Goal: Task Accomplishment & Management: Manage account settings

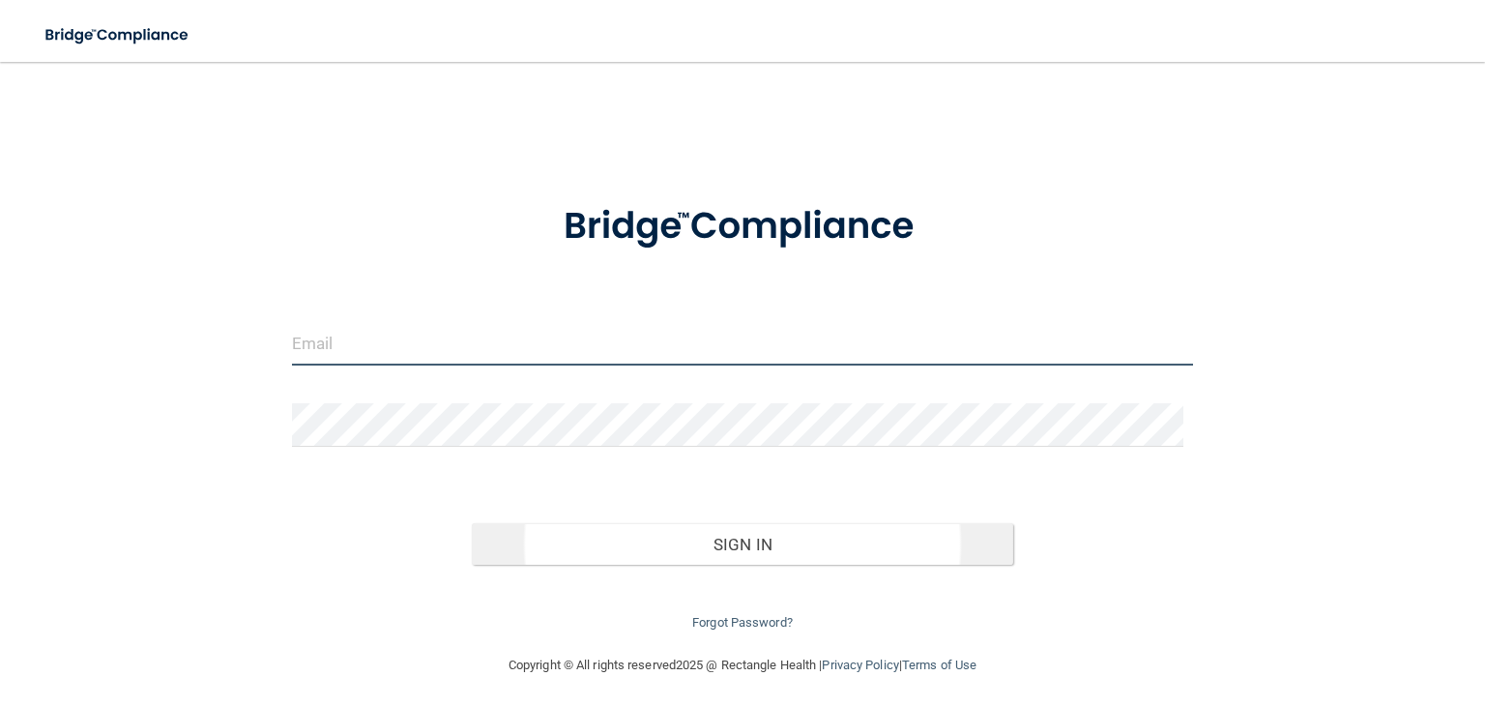
type input "[EMAIL_ADDRESS][DOMAIN_NAME]"
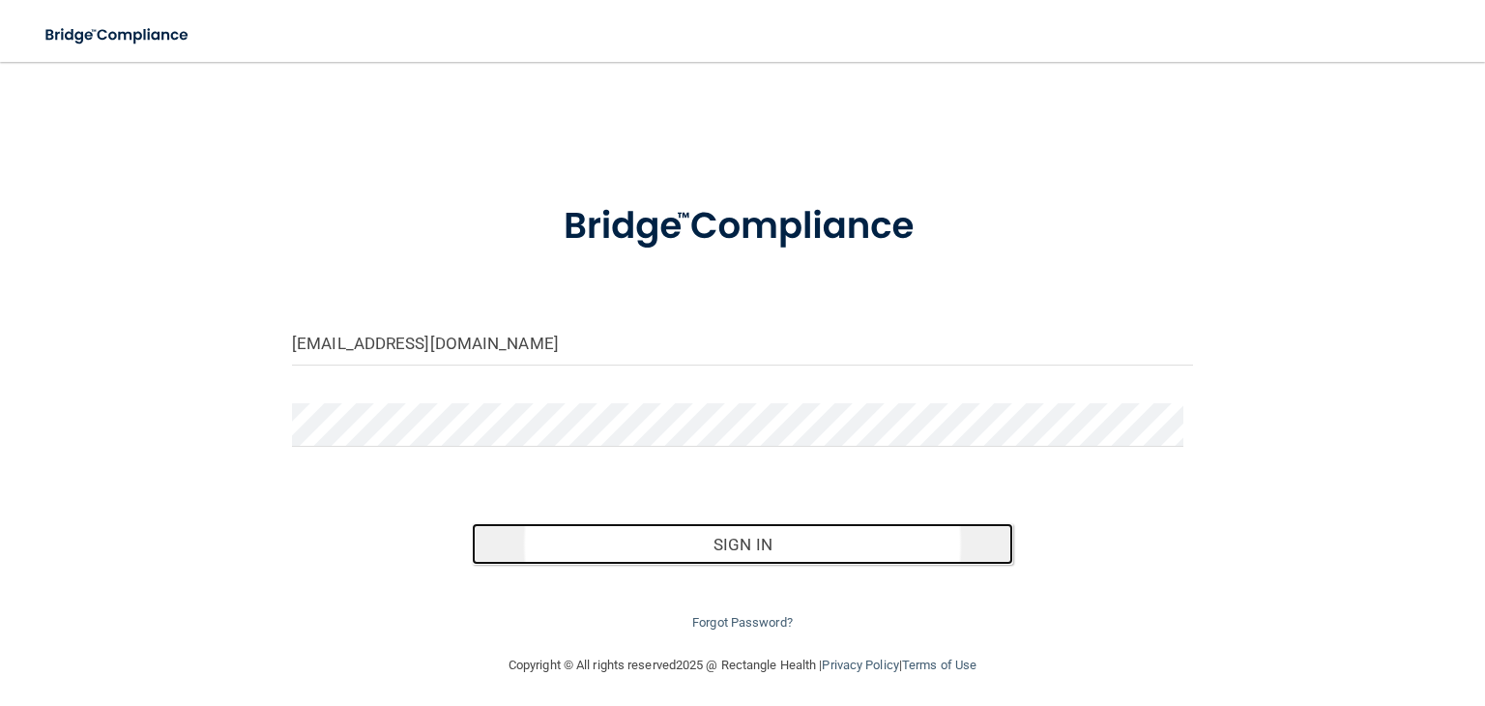
click at [647, 535] on button "Sign In" at bounding box center [742, 544] width 541 height 43
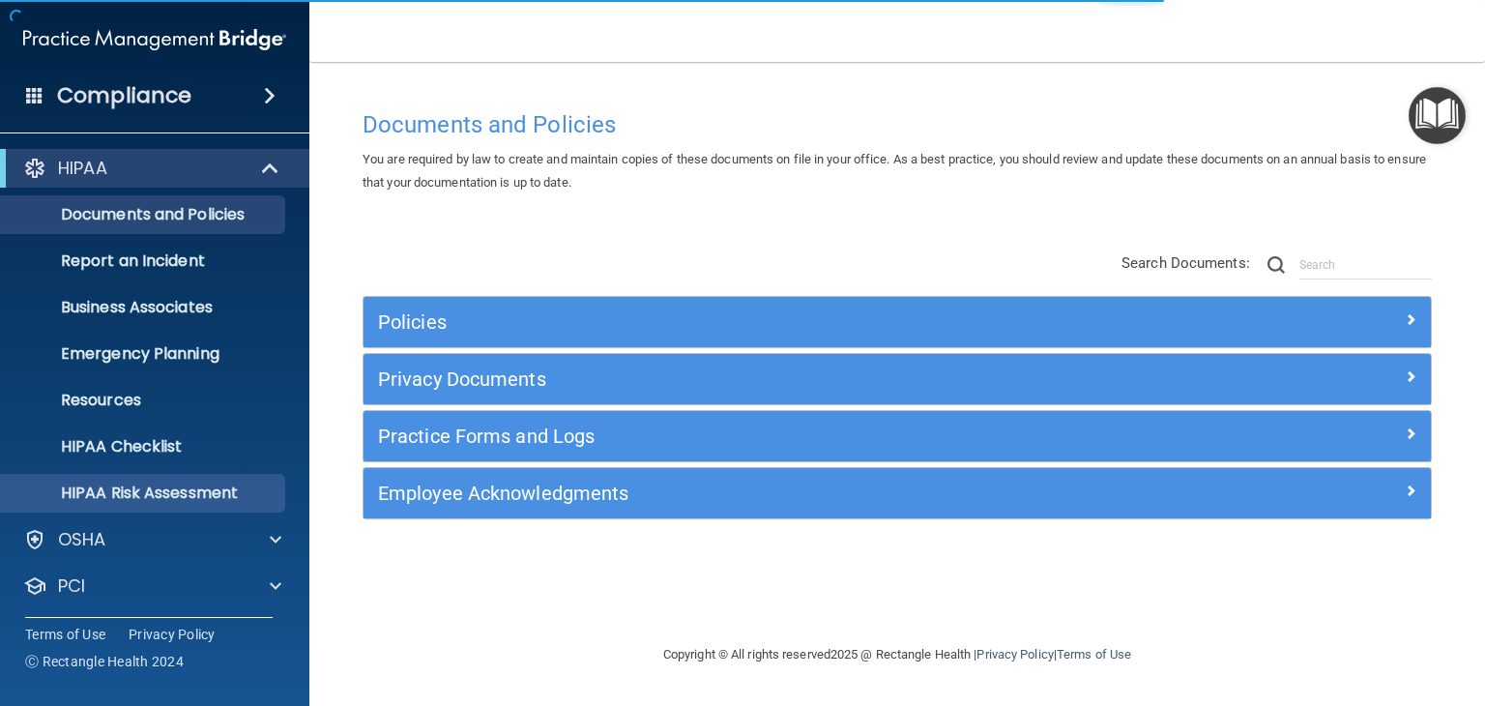
scroll to position [97, 0]
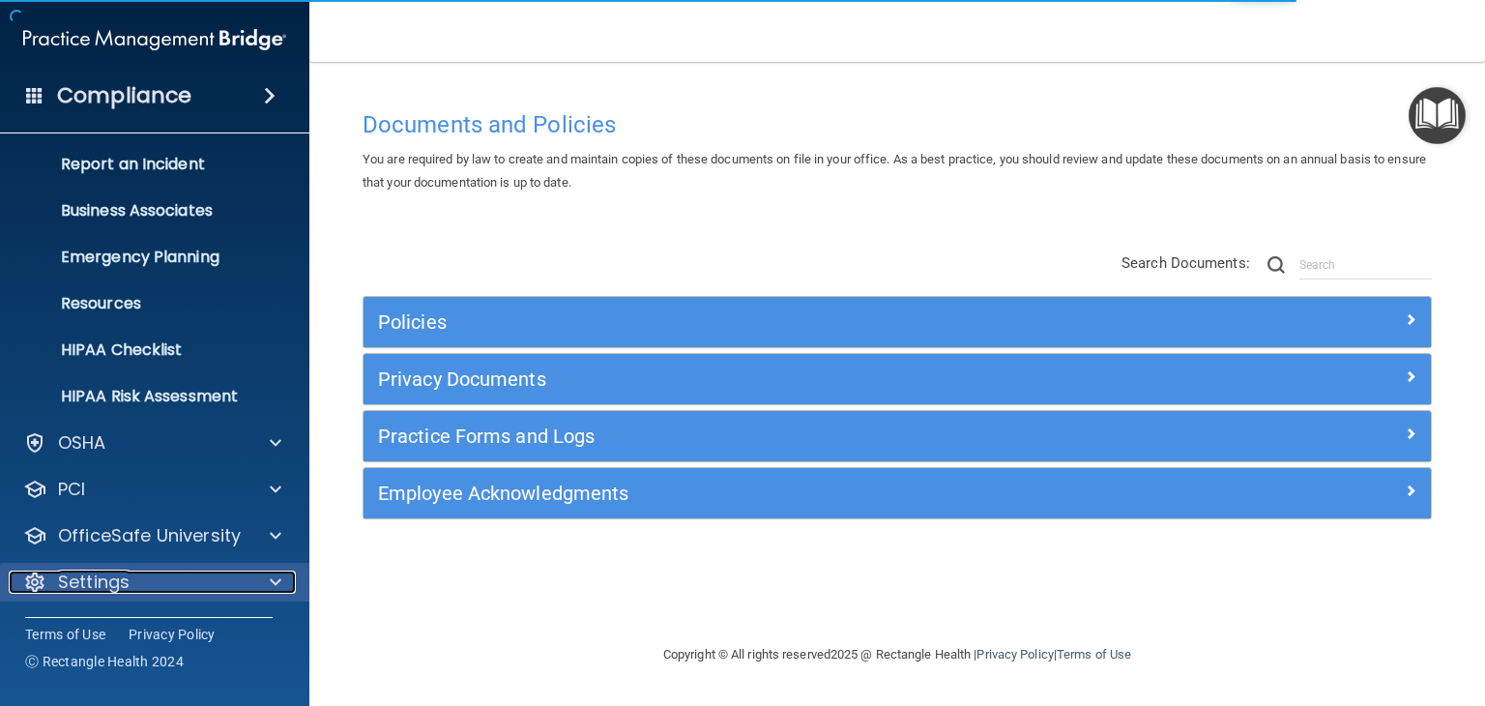
click at [275, 574] on span at bounding box center [276, 582] width 12 height 23
click at [172, 572] on div "Settings" at bounding box center [129, 582] width 240 height 23
click at [283, 584] on div at bounding box center [273, 582] width 48 height 23
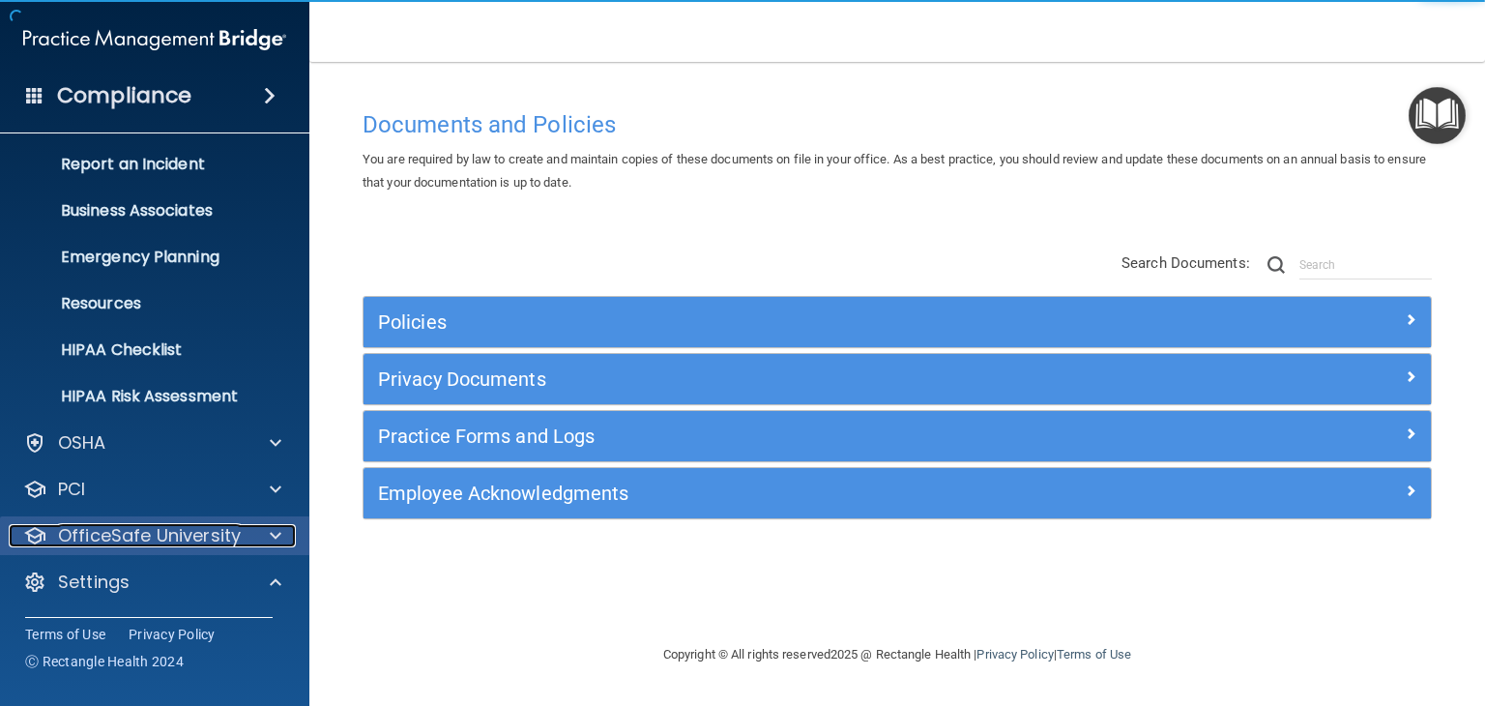
click at [279, 528] on span at bounding box center [276, 535] width 12 height 23
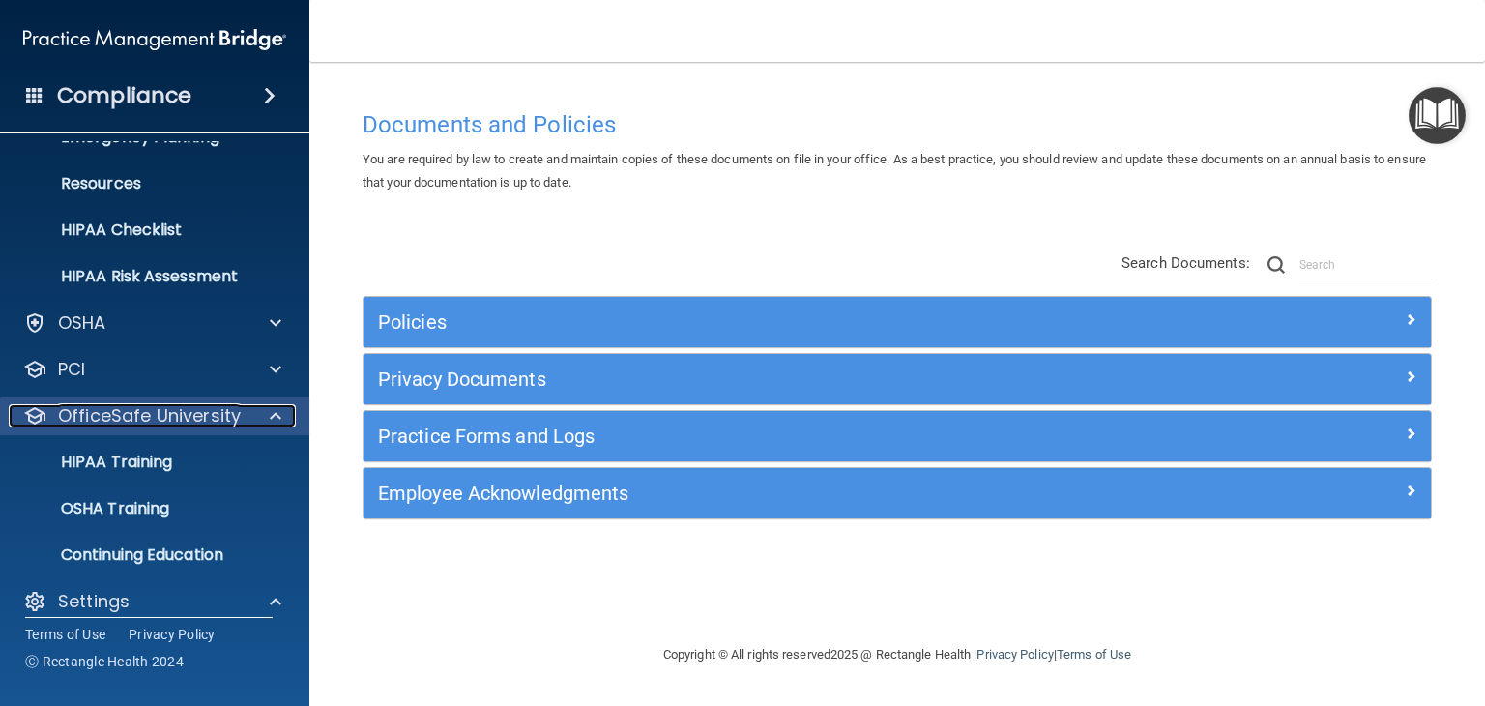
scroll to position [387, 0]
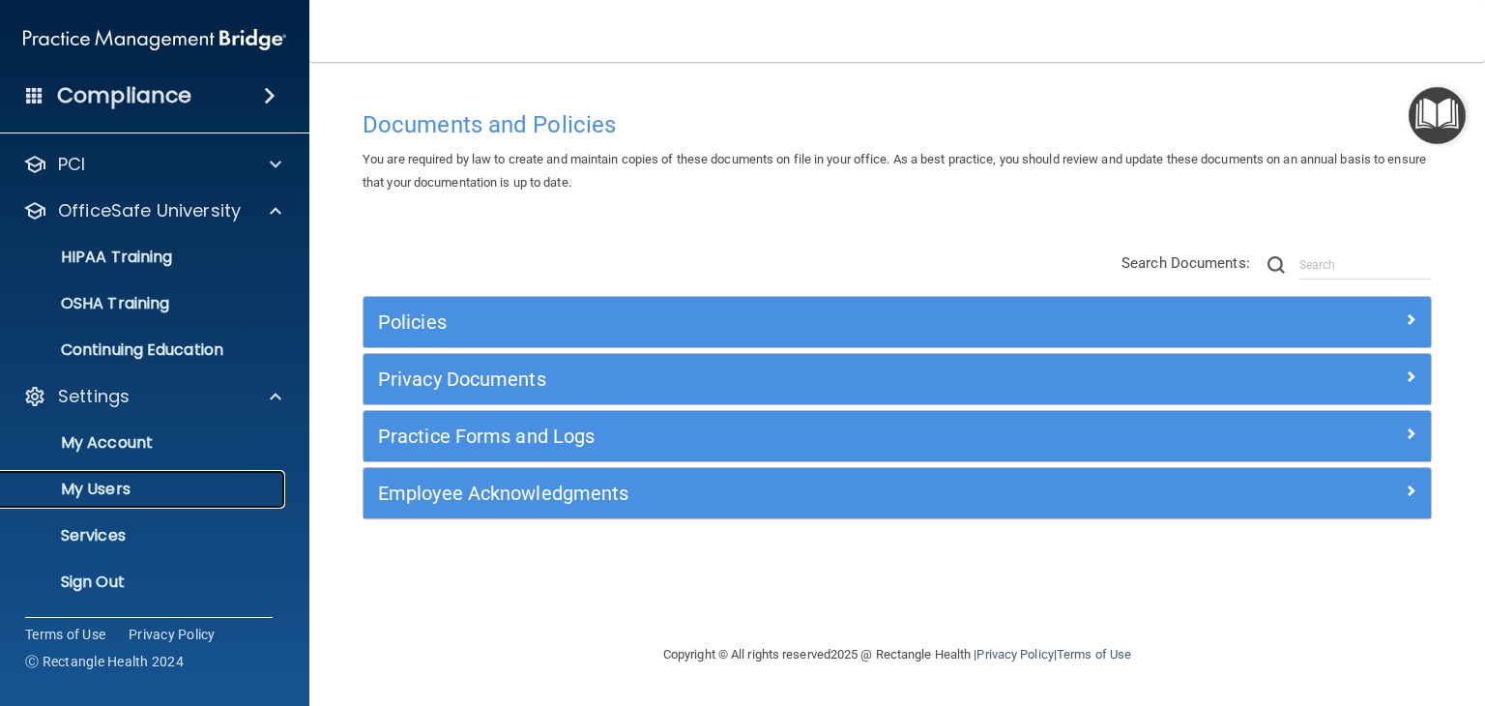
click at [154, 489] on p "My Users" at bounding box center [145, 489] width 264 height 19
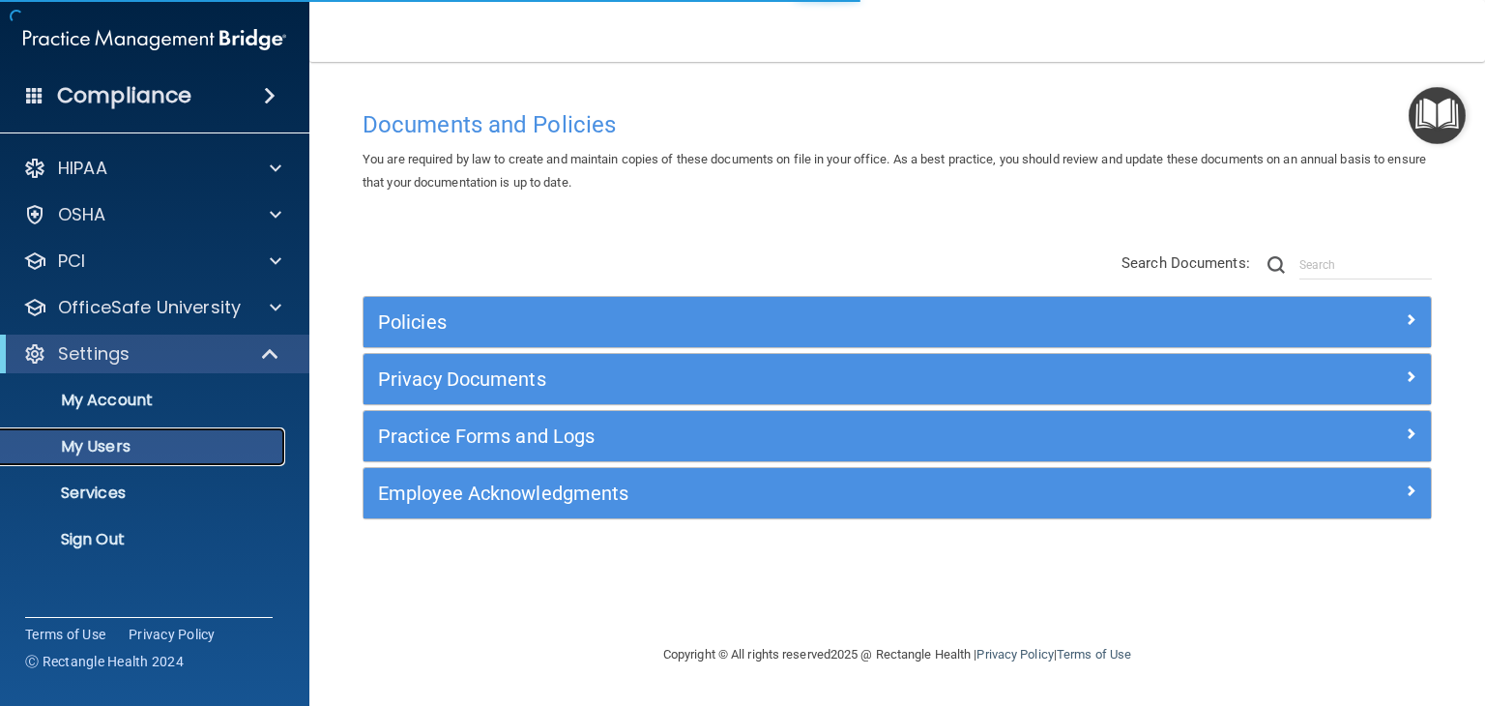
select select "20"
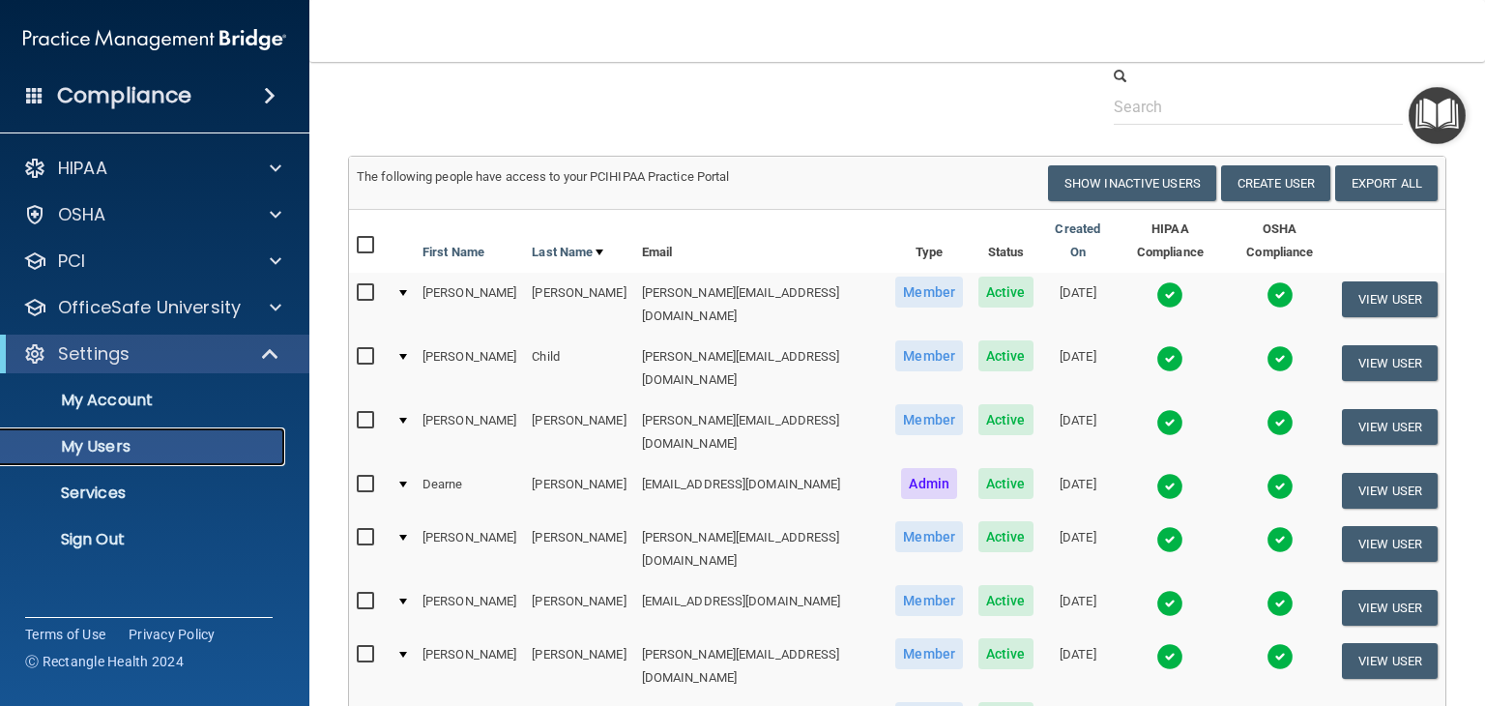
scroll to position [97, 0]
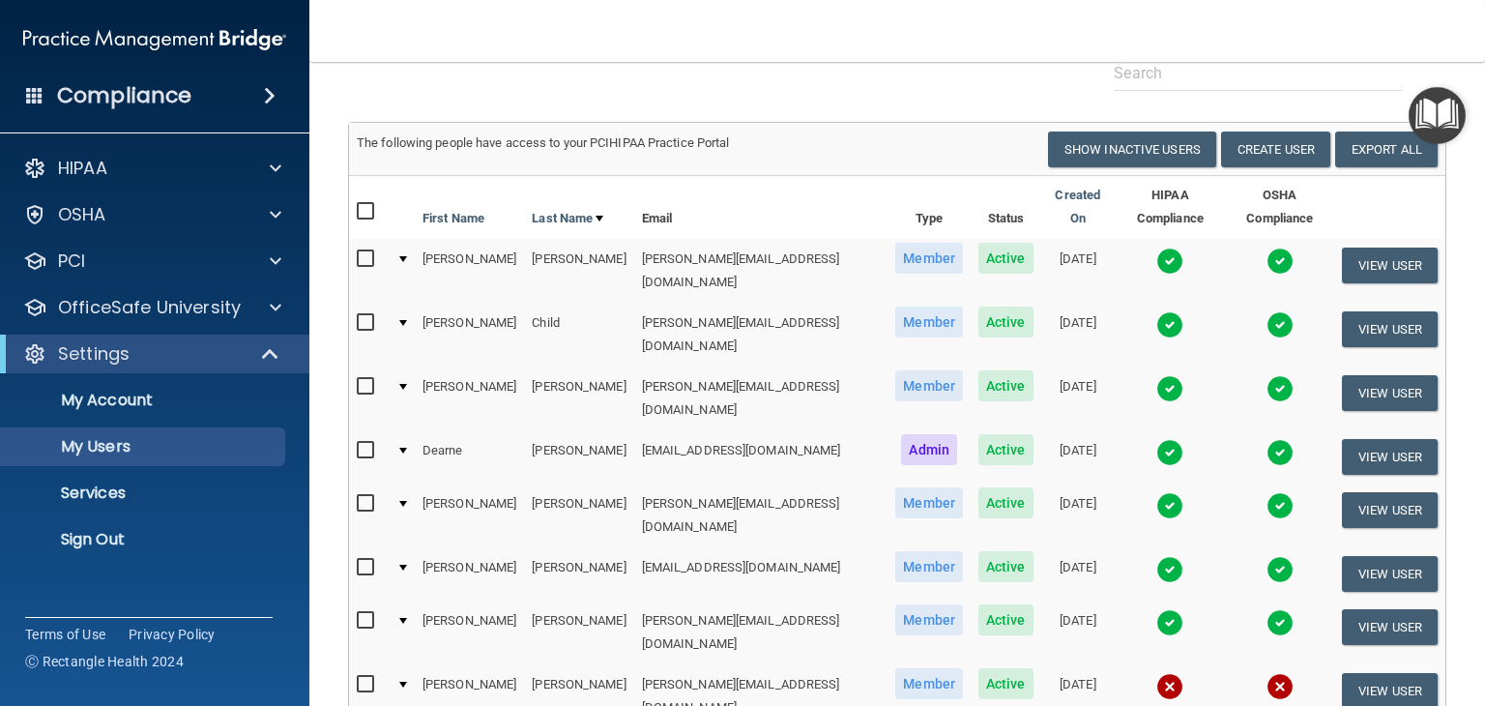
click at [406, 565] on div at bounding box center [403, 568] width 8 height 6
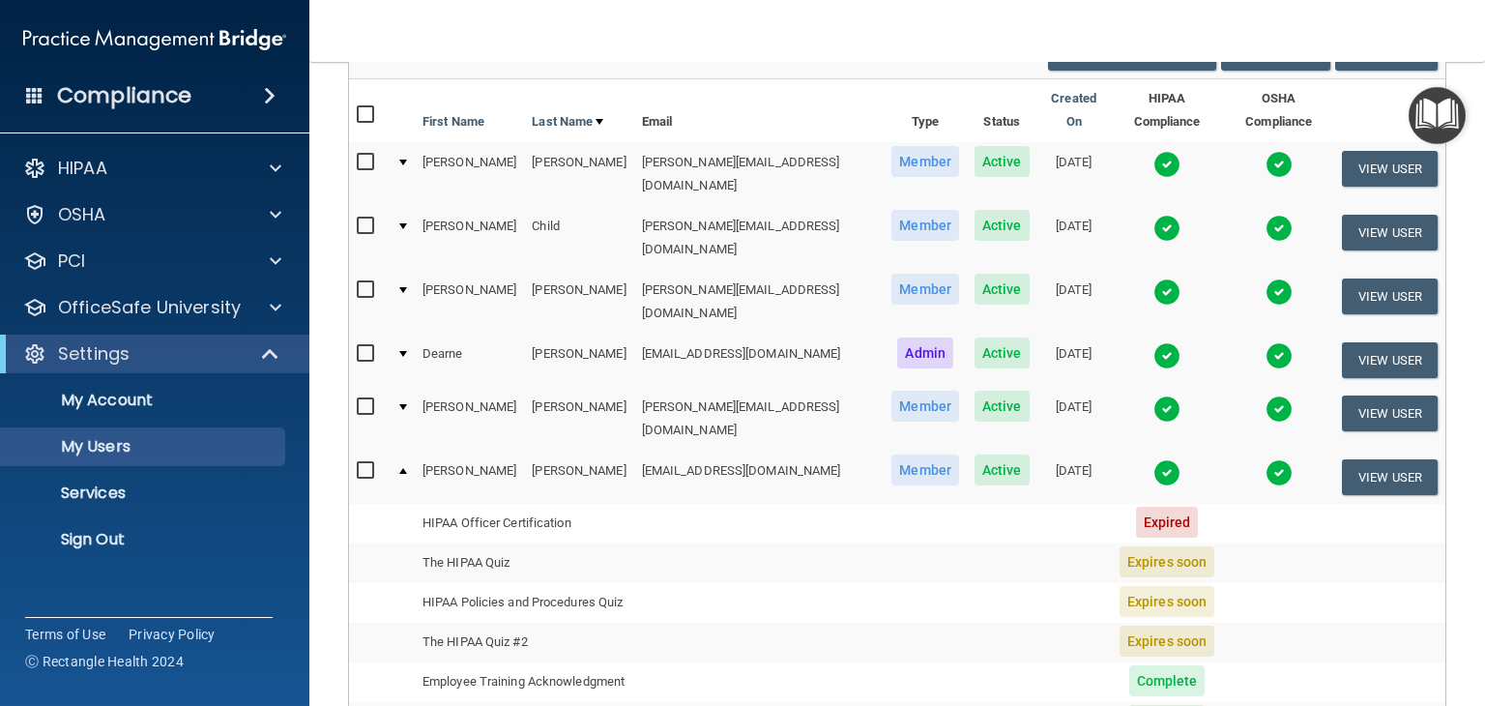
scroll to position [193, 0]
click at [364, 463] on input "checkbox" at bounding box center [368, 470] width 22 height 15
checkbox input "true"
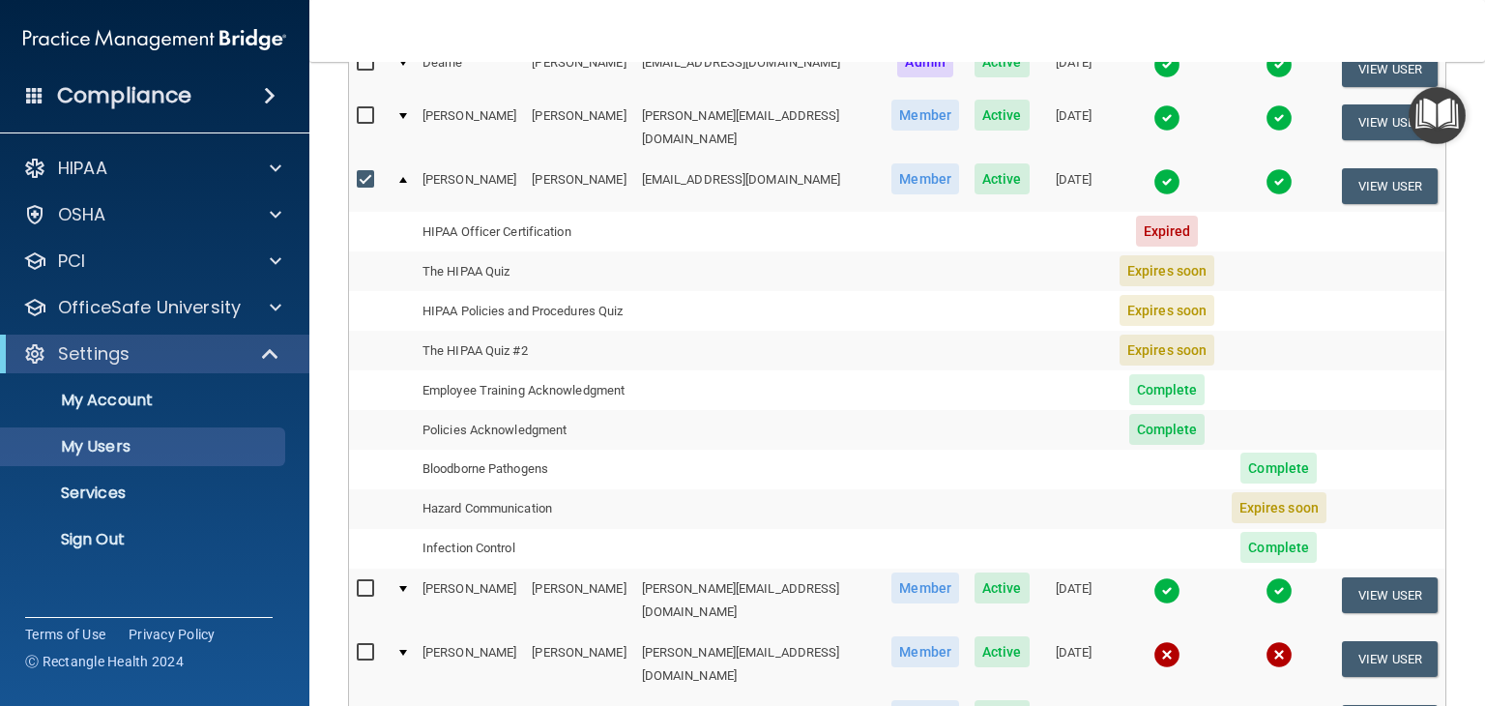
scroll to position [488, 0]
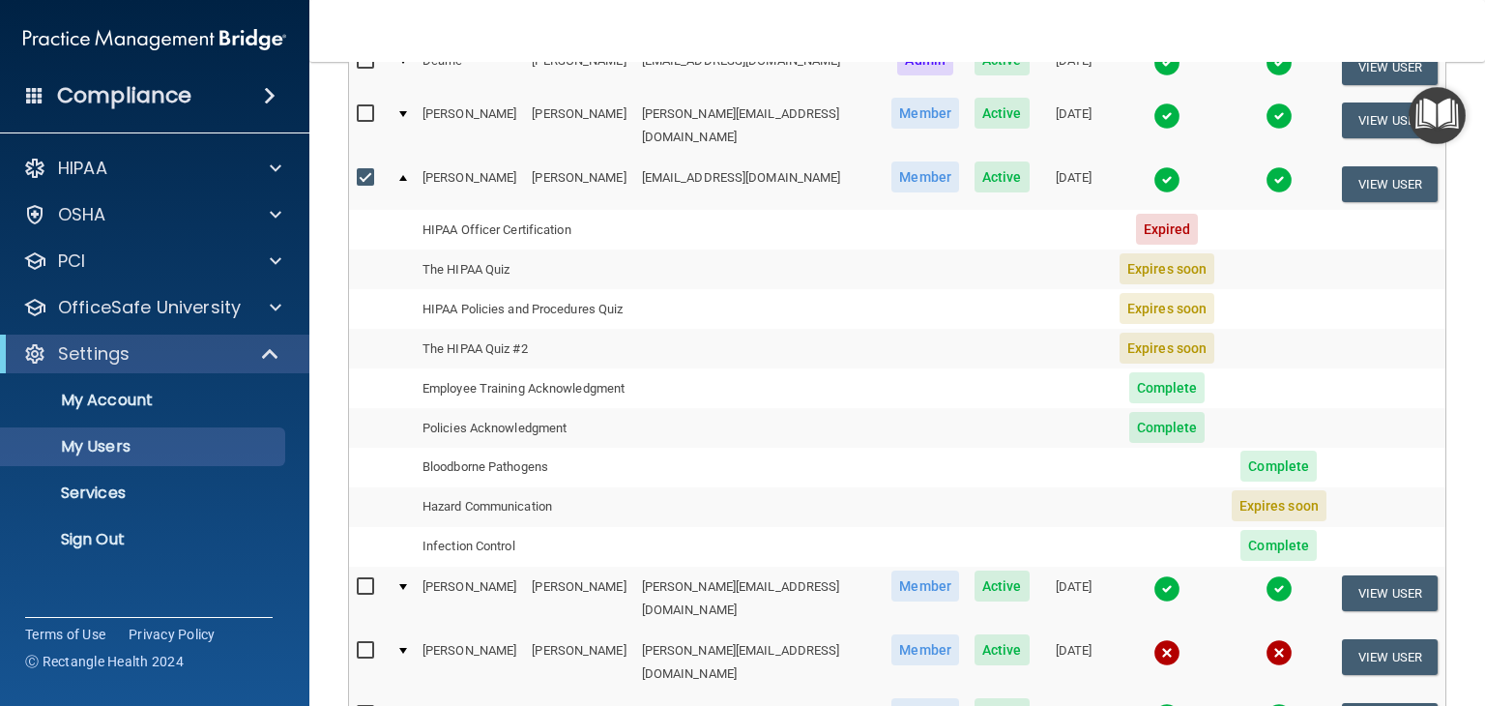
click at [402, 175] on div at bounding box center [403, 178] width 8 height 6
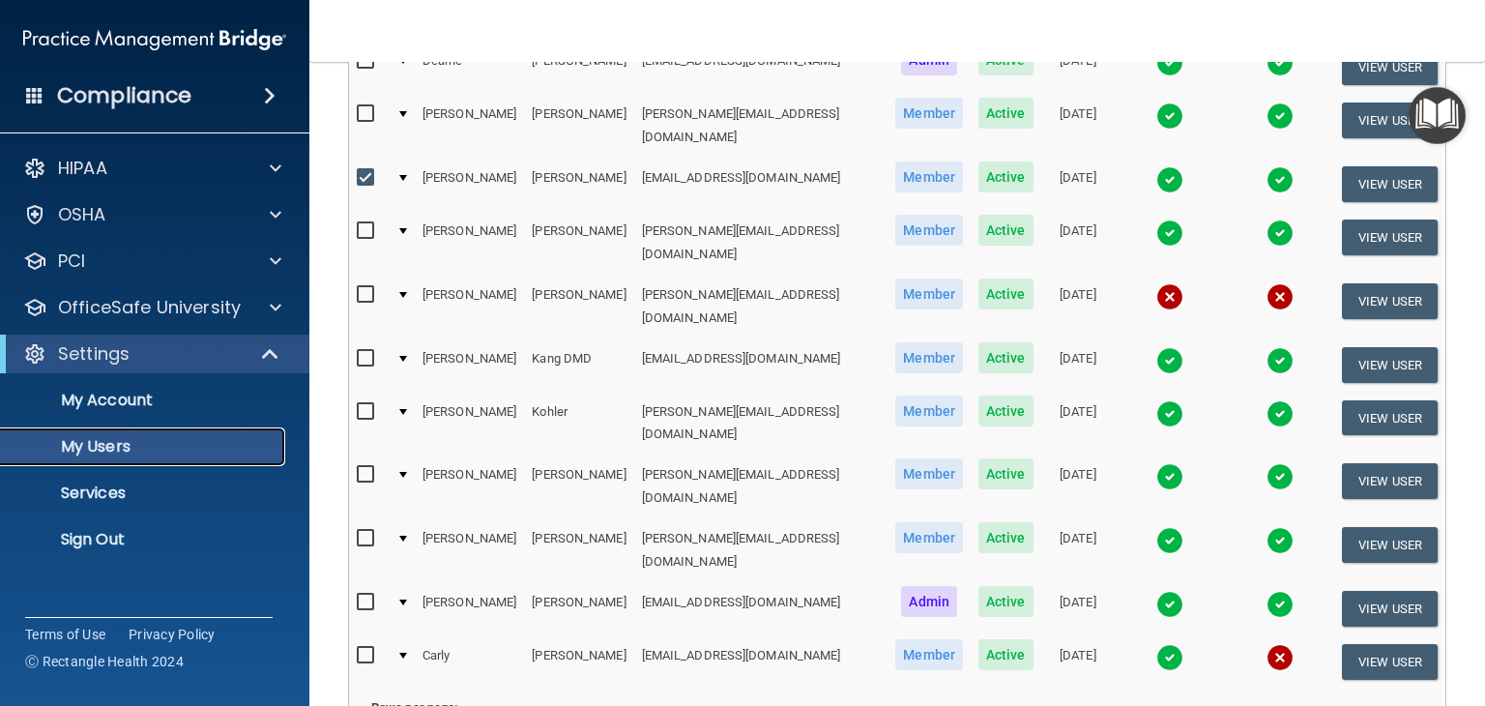
click at [151, 451] on p "My Users" at bounding box center [145, 446] width 264 height 19
click at [895, 161] on span "Member" at bounding box center [929, 176] width 68 height 31
click at [1358, 166] on button "View User" at bounding box center [1390, 184] width 96 height 36
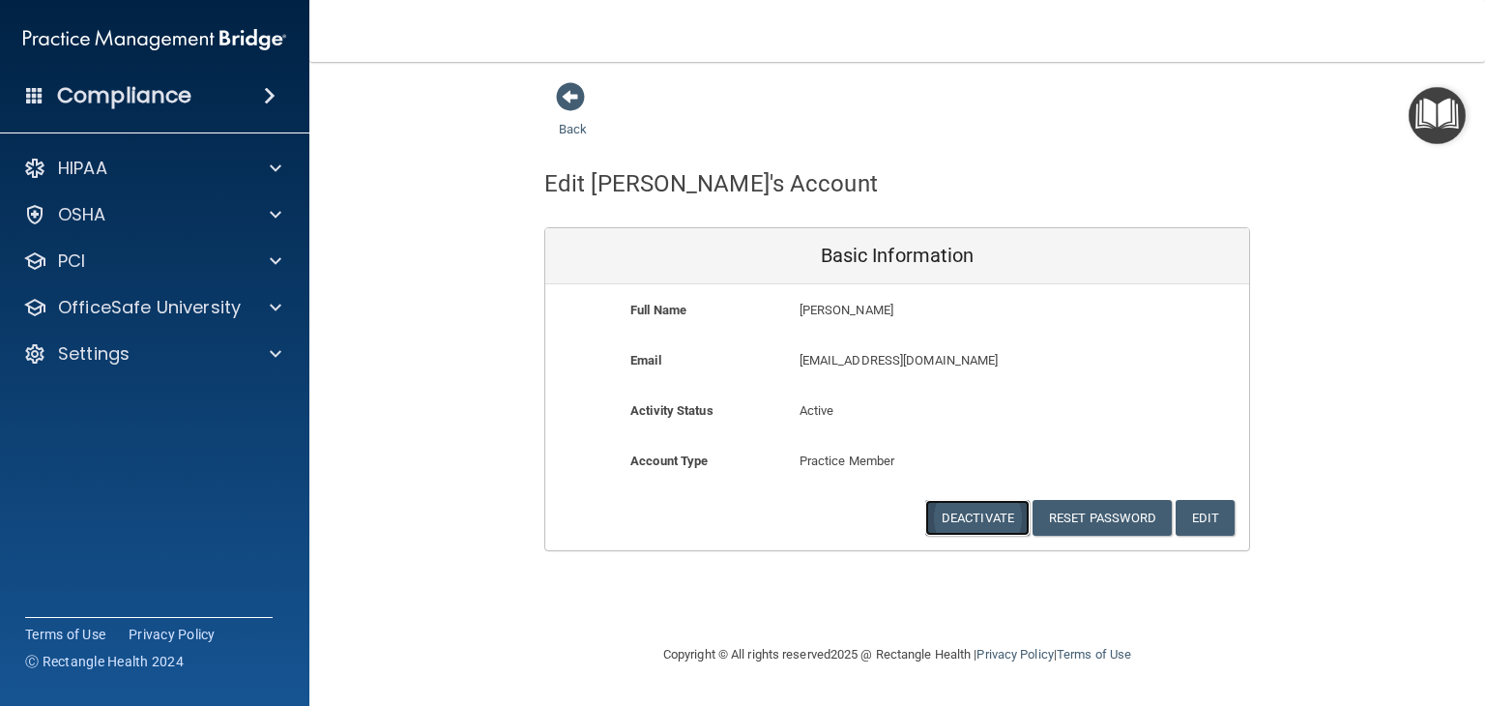
click at [967, 511] on button "Deactivate" at bounding box center [977, 518] width 104 height 36
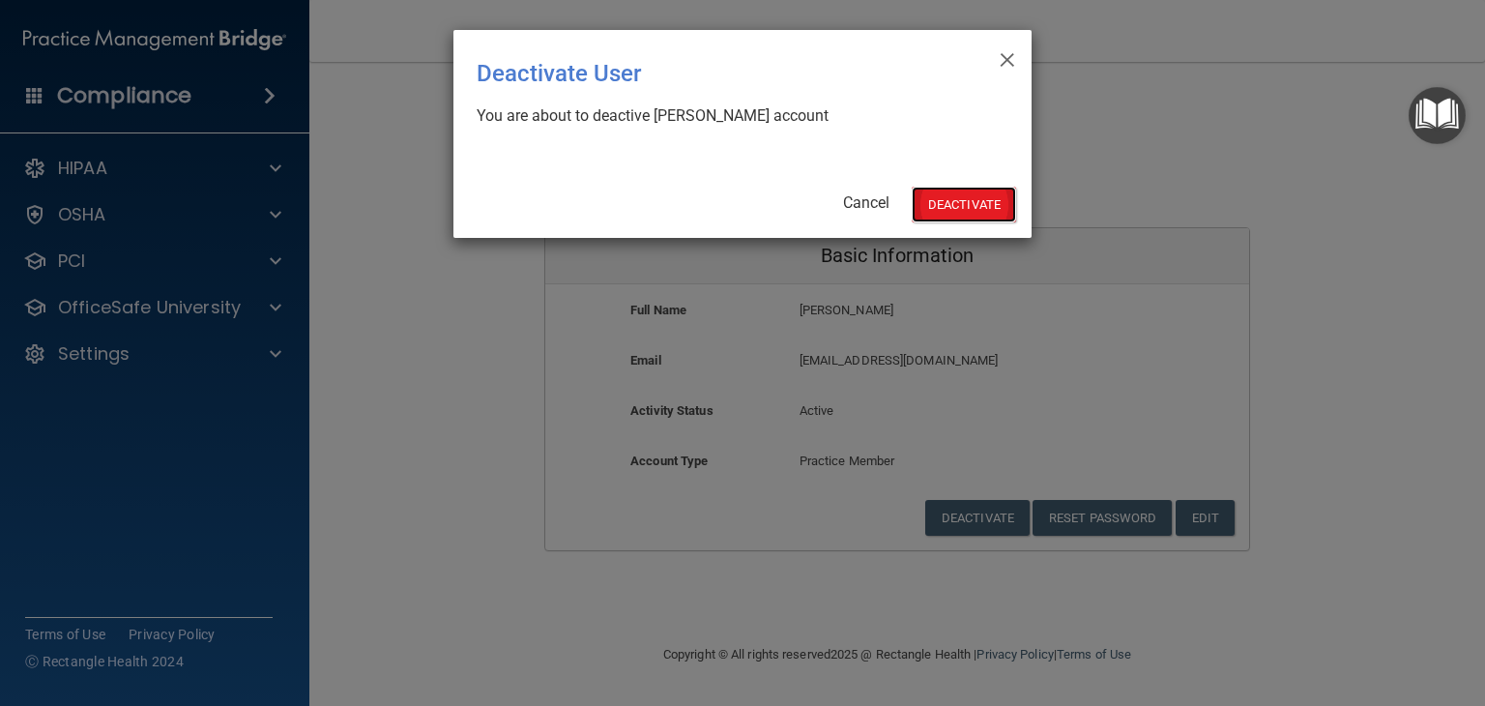
click at [957, 201] on button "Deactivate" at bounding box center [964, 205] width 104 height 36
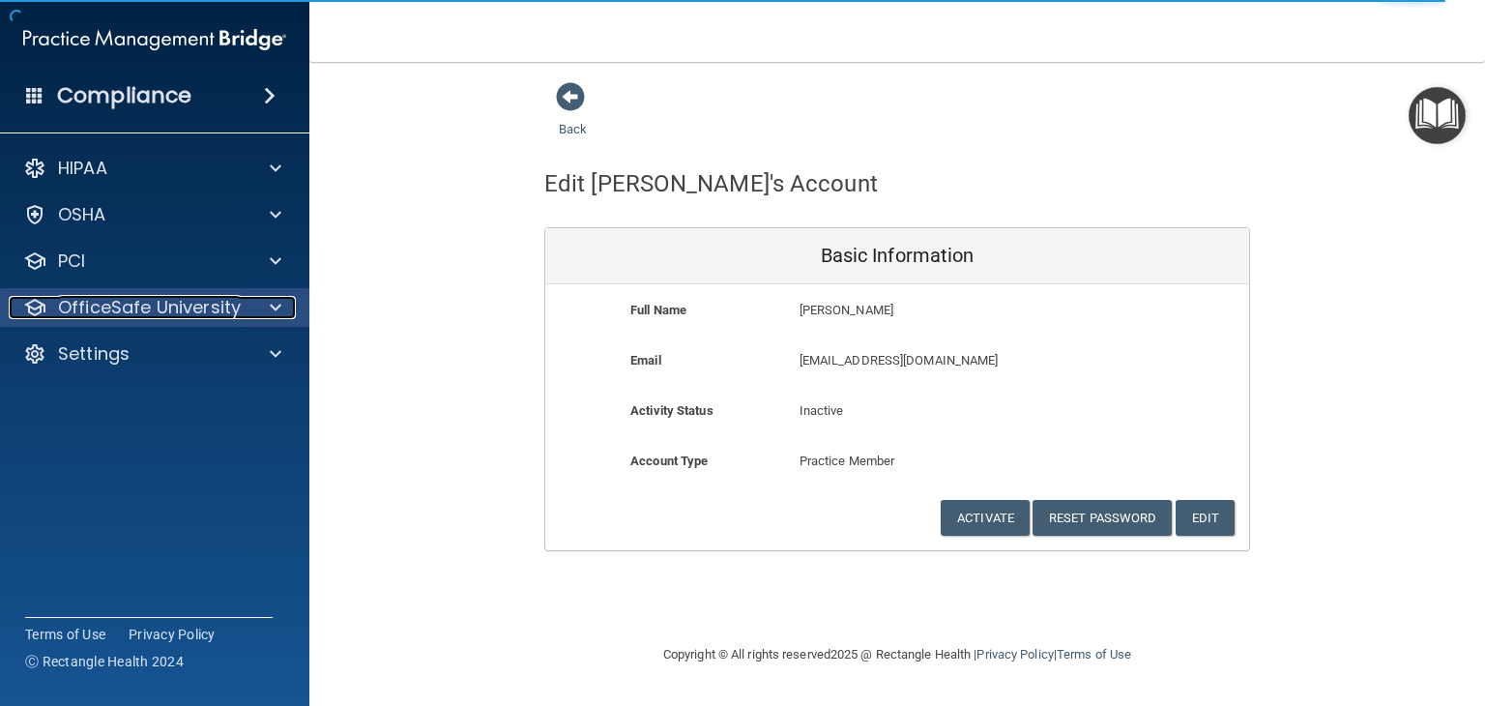
click at [272, 310] on span at bounding box center [276, 307] width 12 height 23
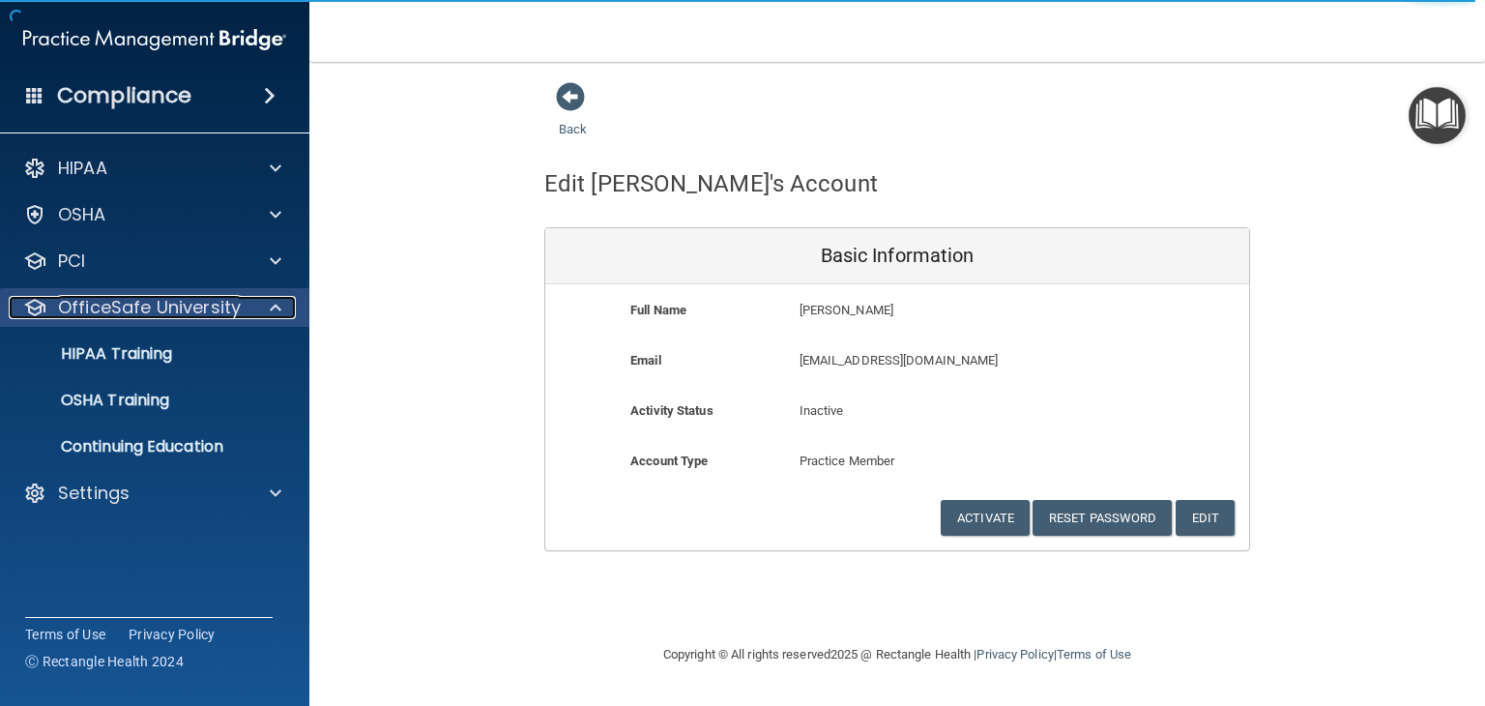
click at [272, 310] on span at bounding box center [276, 307] width 12 height 23
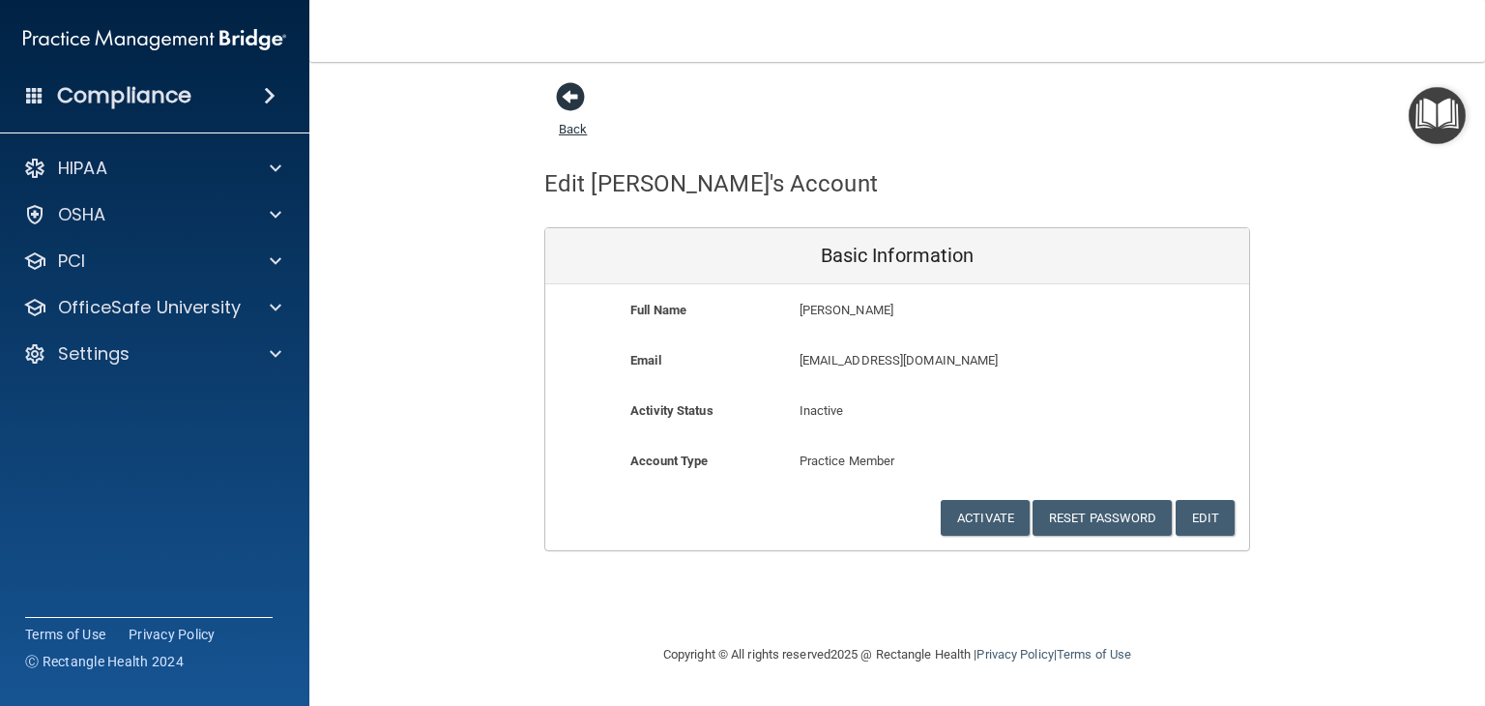
click at [571, 103] on span at bounding box center [570, 96] width 29 height 29
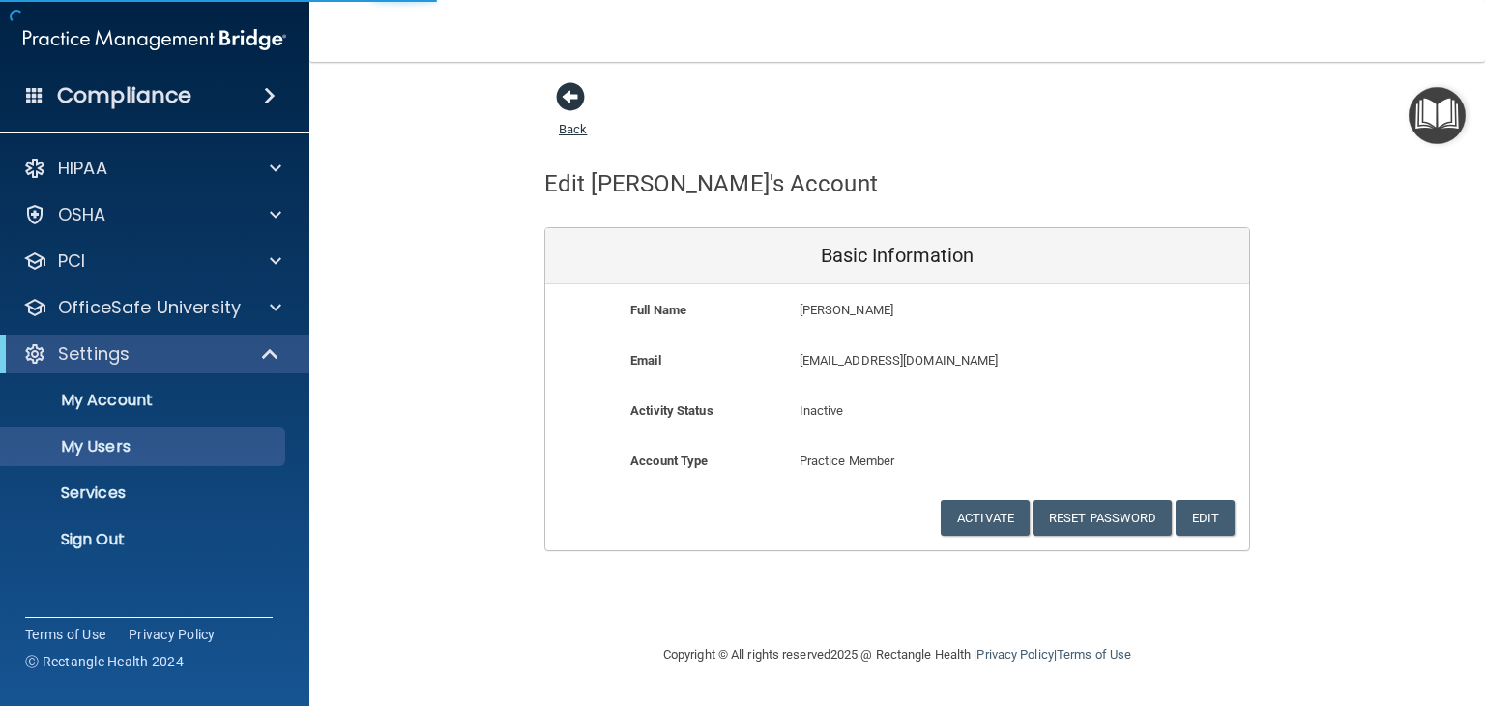
click at [572, 131] on link "Back" at bounding box center [573, 118] width 28 height 38
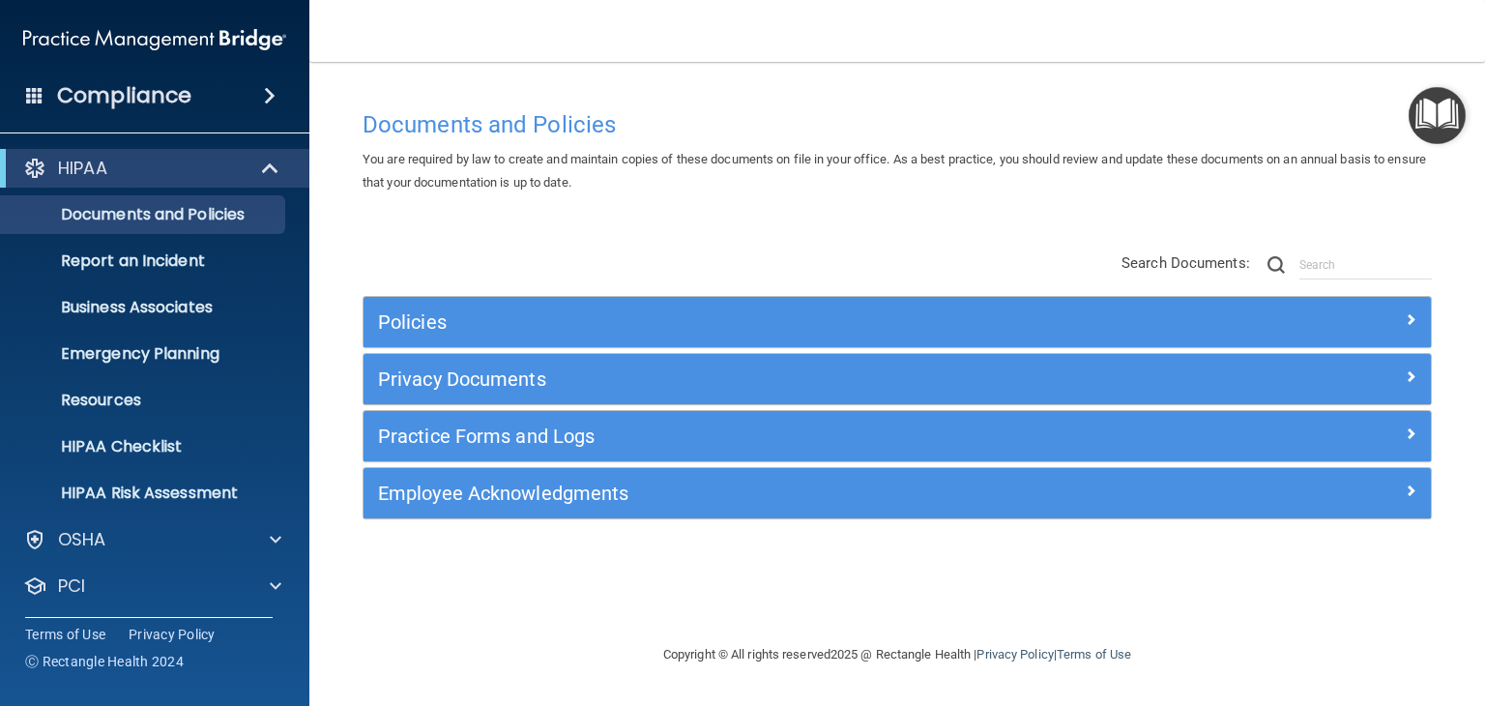
scroll to position [97, 0]
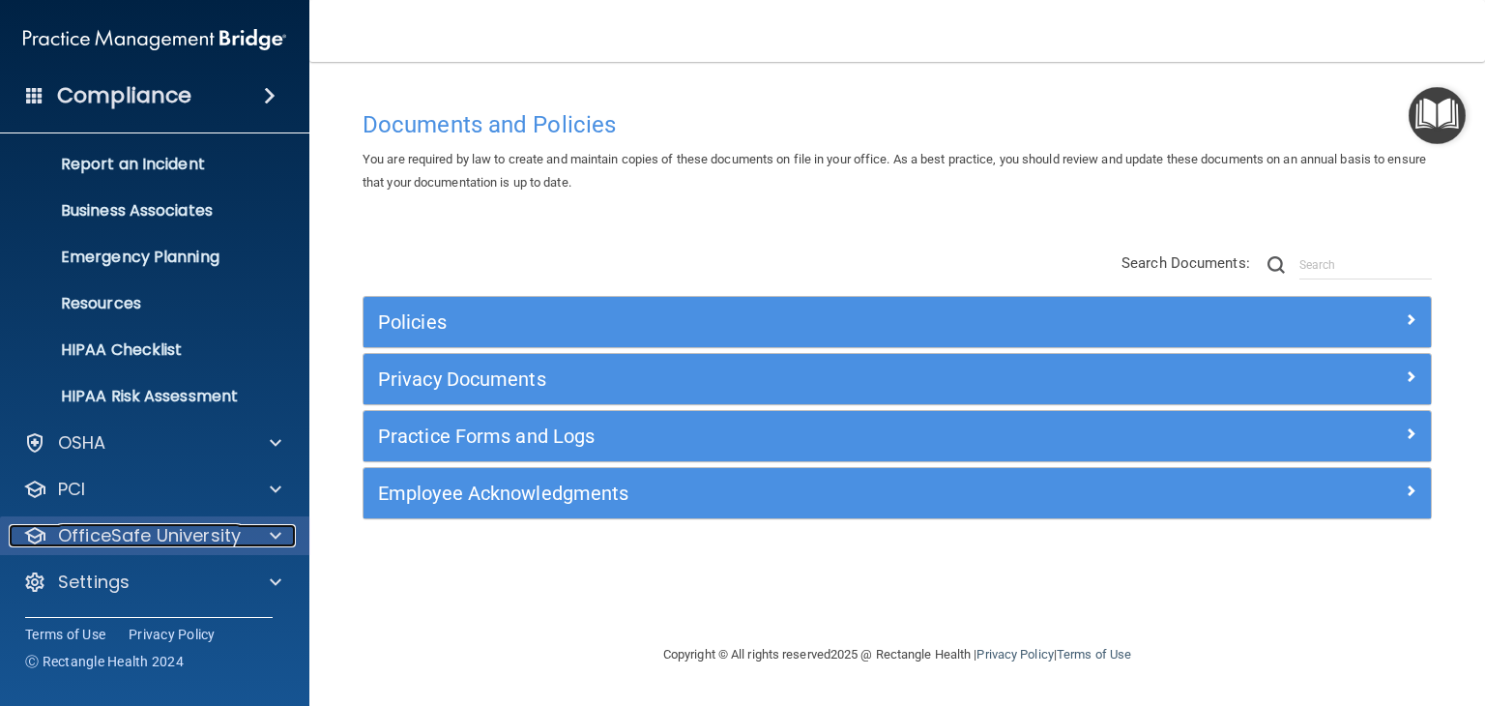
click at [282, 530] on div at bounding box center [273, 535] width 48 height 23
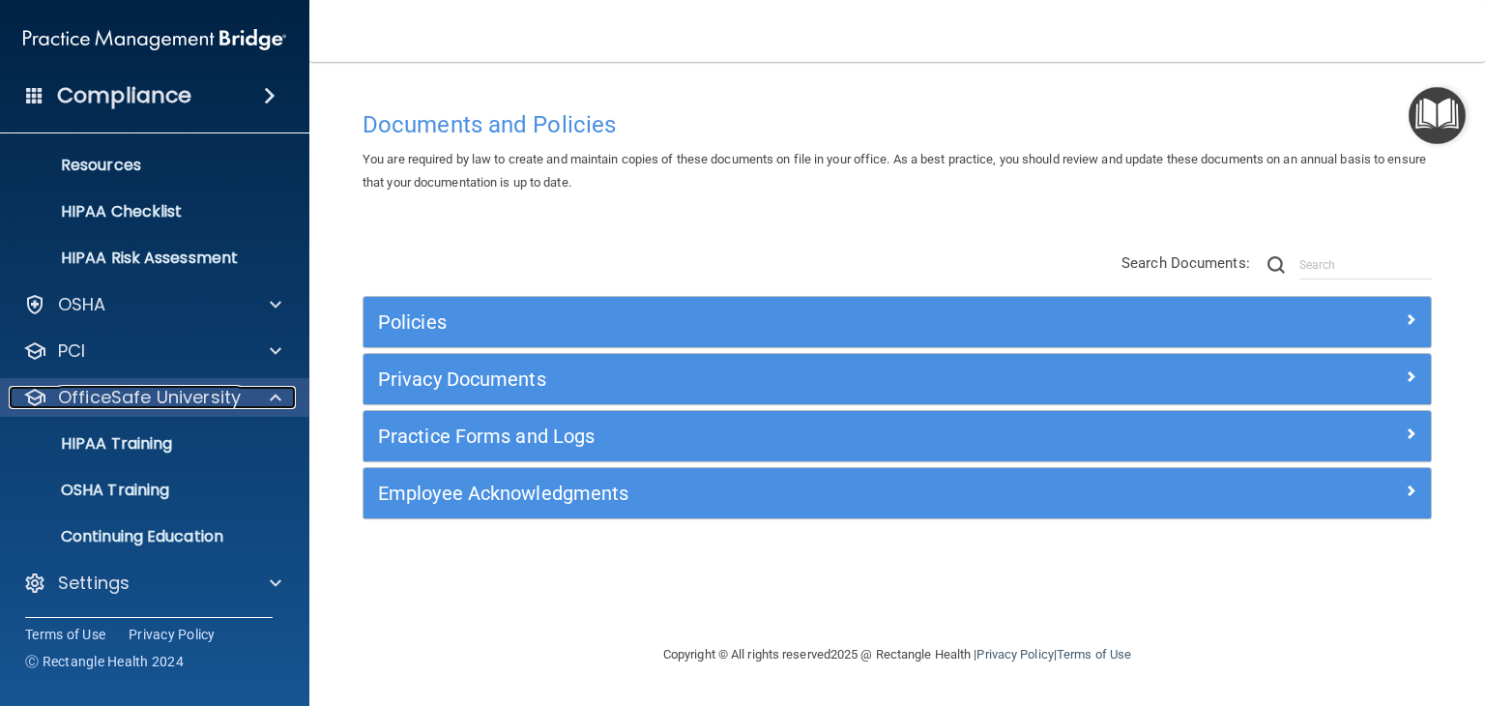
scroll to position [236, 0]
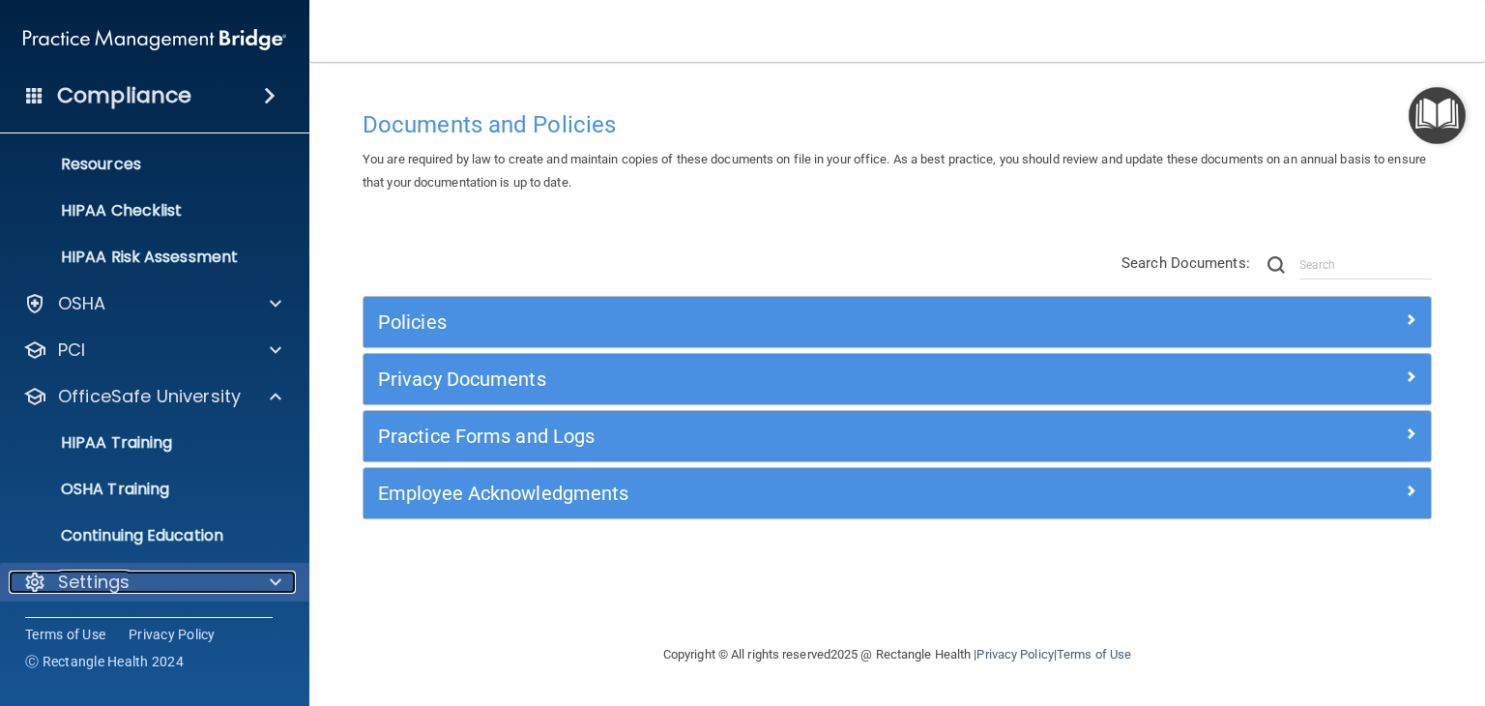
click at [276, 574] on span at bounding box center [276, 582] width 12 height 23
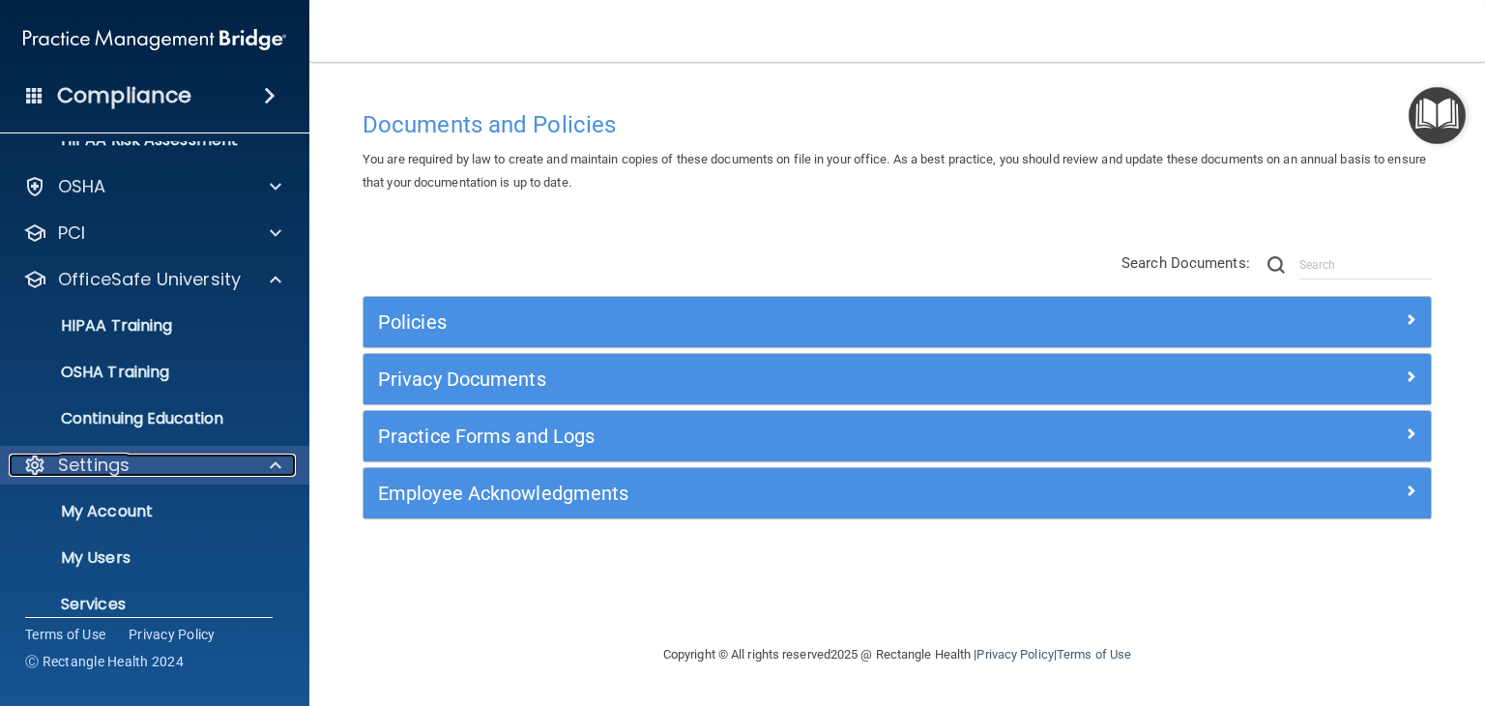
scroll to position [422, 0]
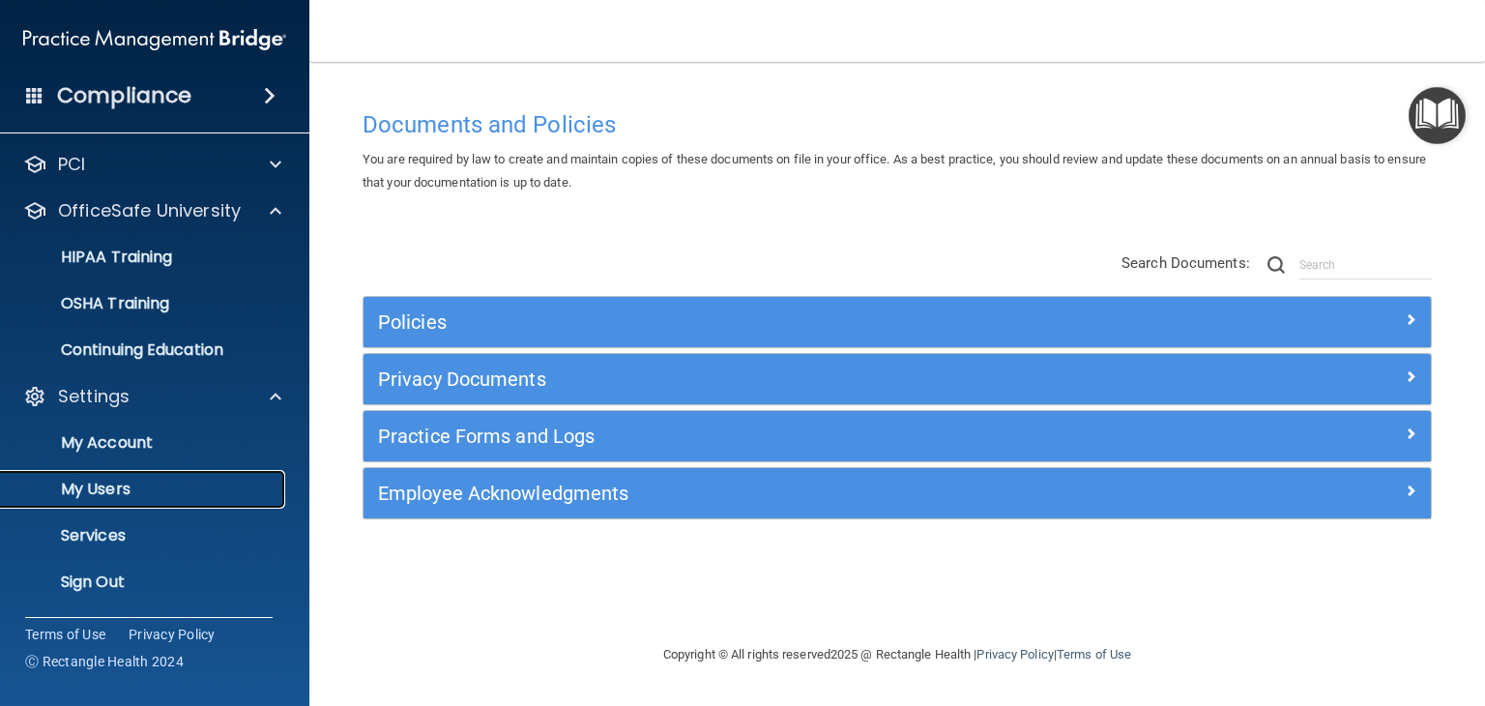
click at [135, 482] on p "My Users" at bounding box center [145, 489] width 264 height 19
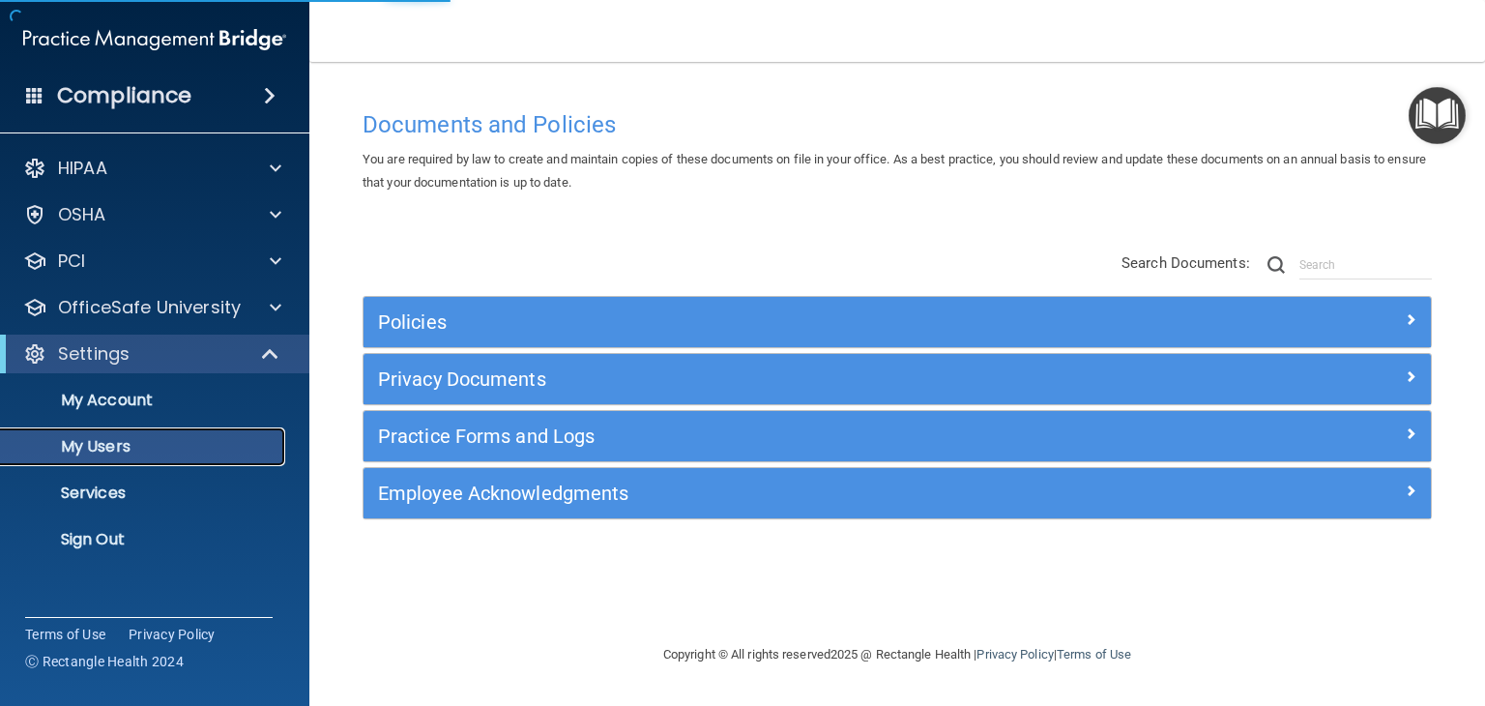
select select "20"
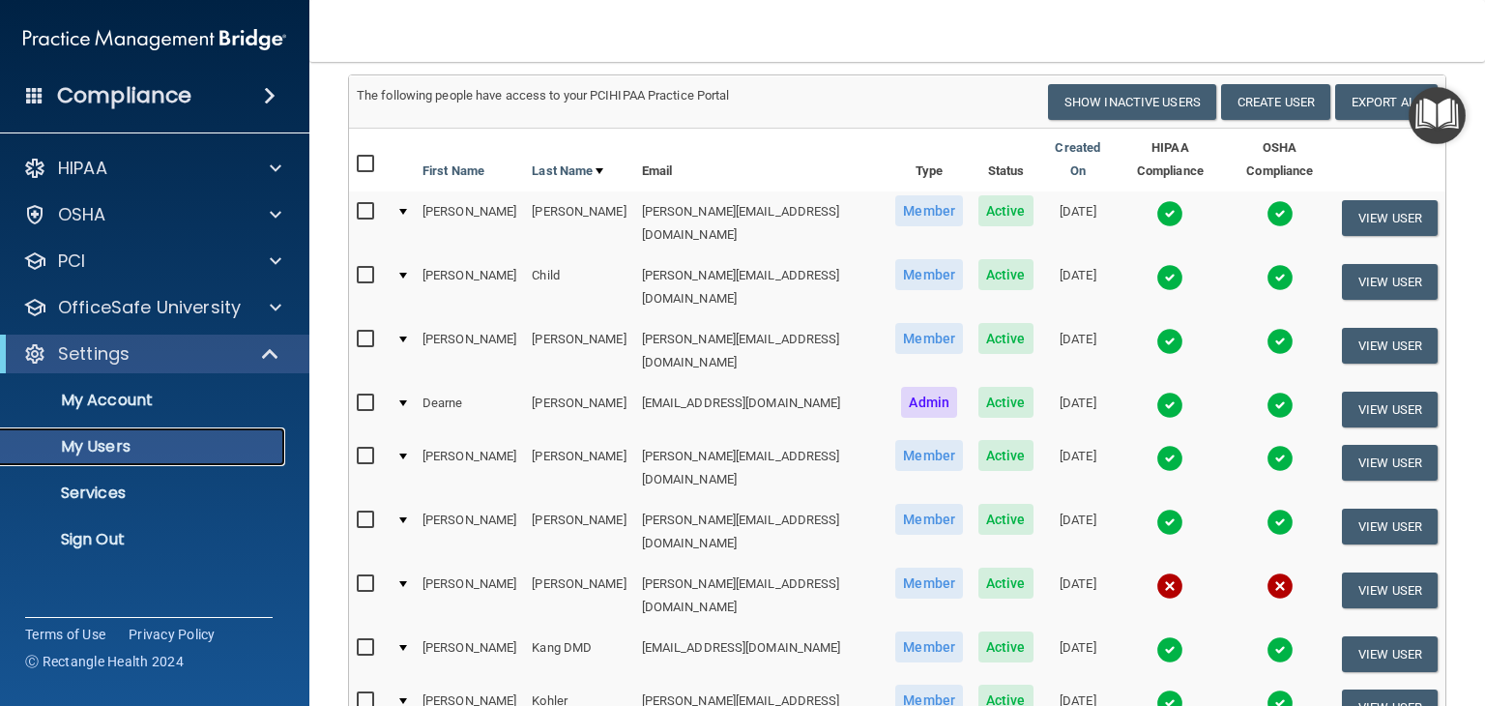
scroll to position [193, 0]
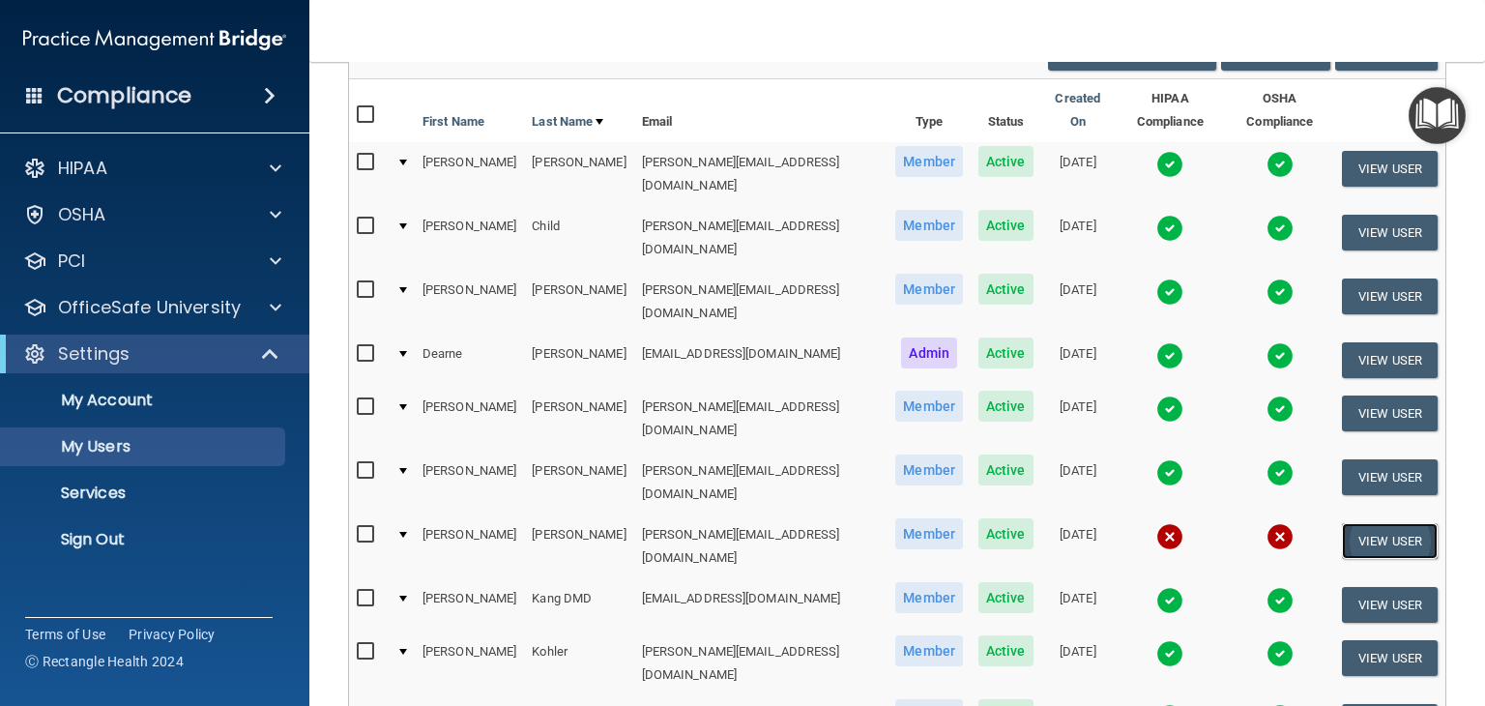
click at [1397, 523] on button "View User" at bounding box center [1390, 541] width 96 height 36
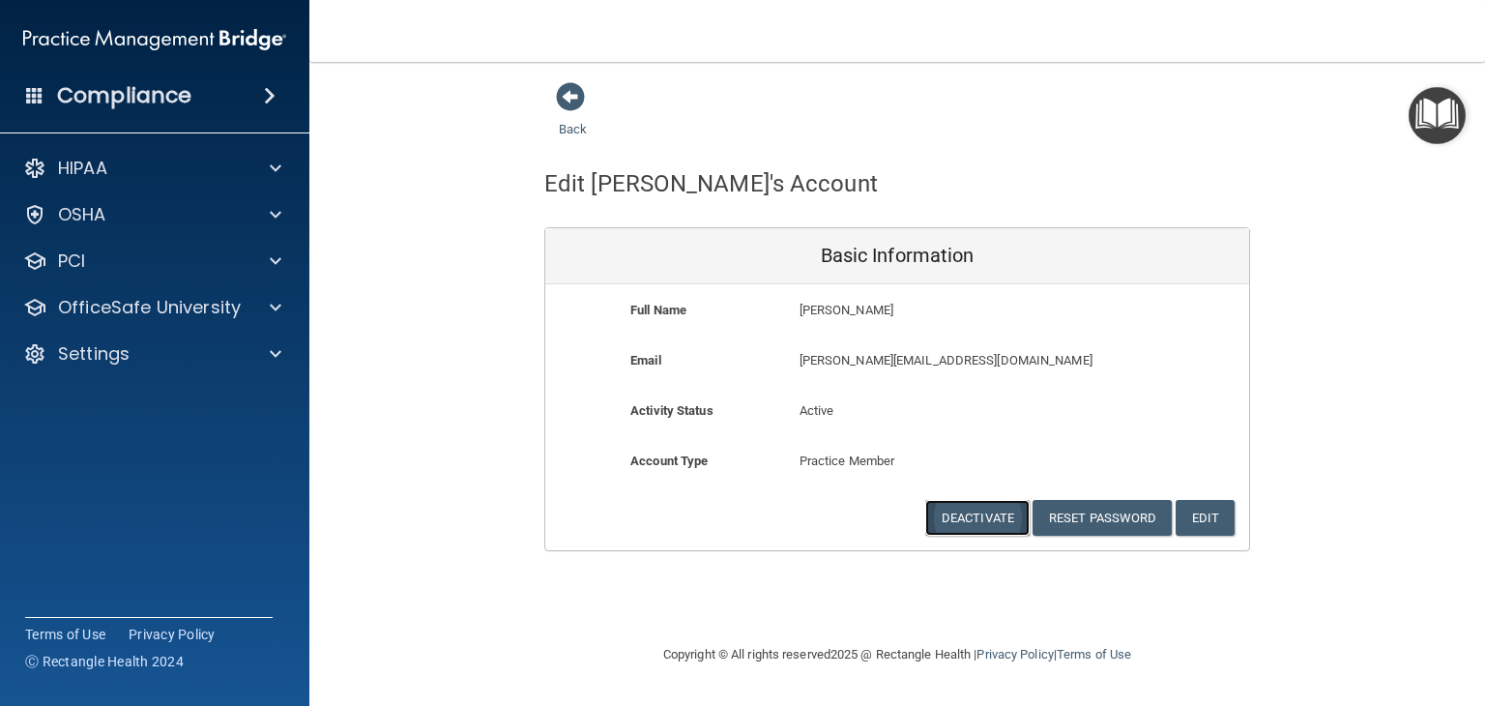
click at [972, 512] on button "Deactivate" at bounding box center [977, 518] width 104 height 36
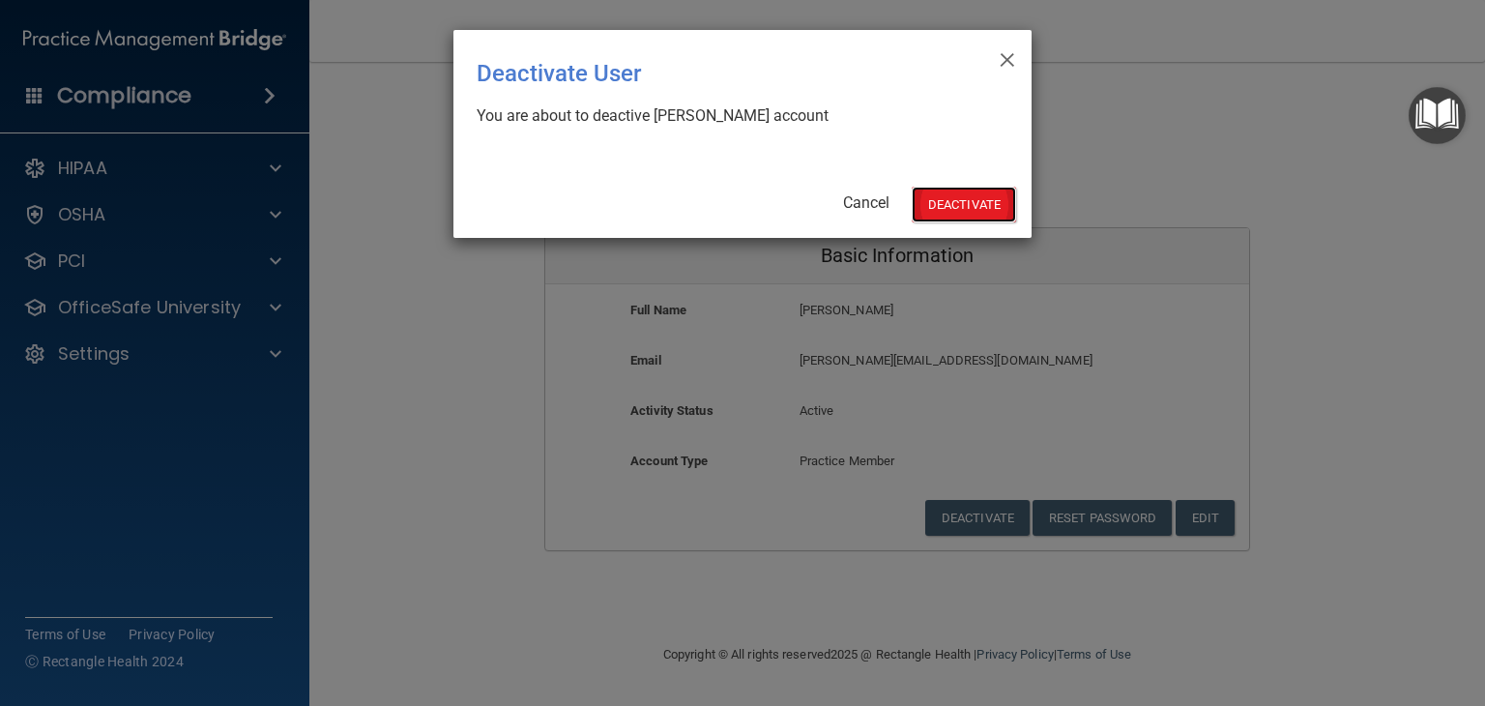
click at [984, 206] on button "Deactivate" at bounding box center [964, 205] width 104 height 36
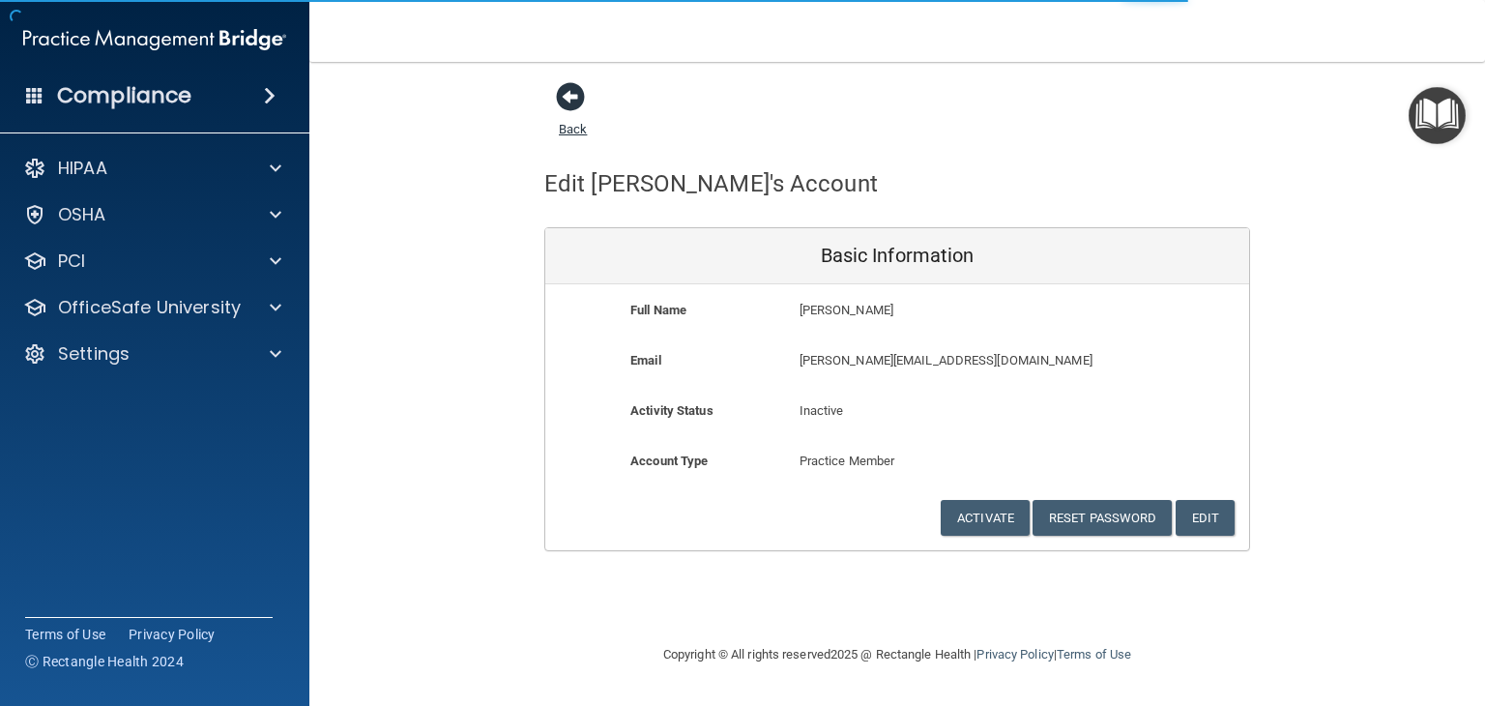
click at [573, 130] on link "Back" at bounding box center [573, 118] width 28 height 38
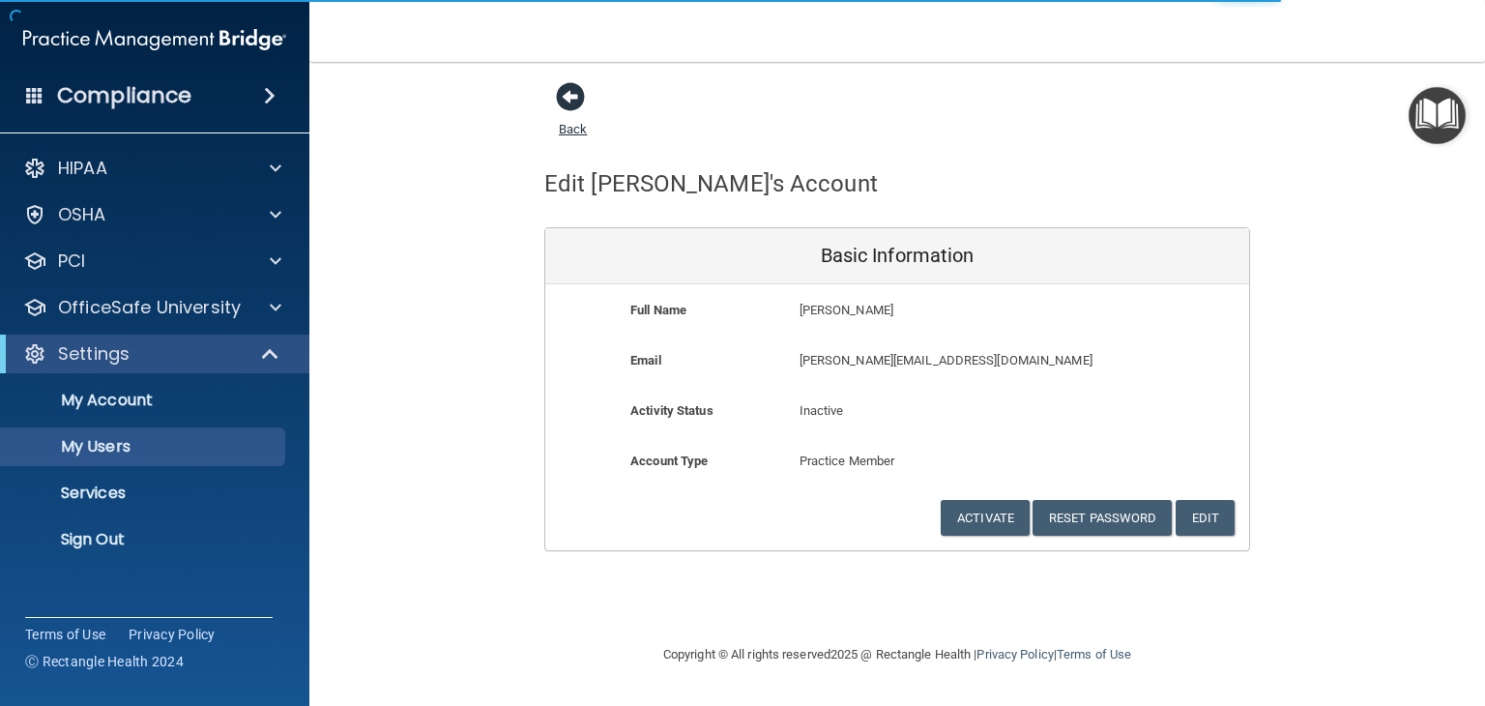
select select "20"
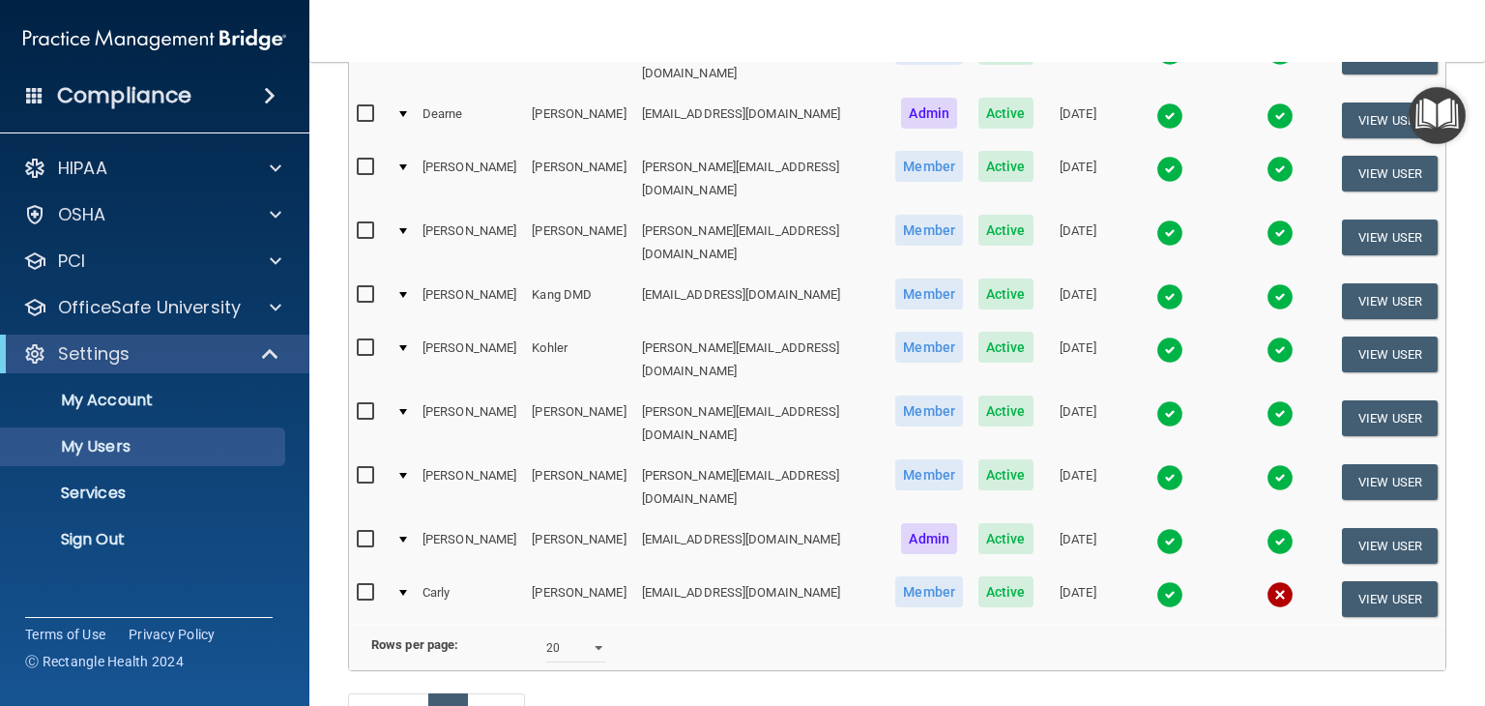
scroll to position [436, 0]
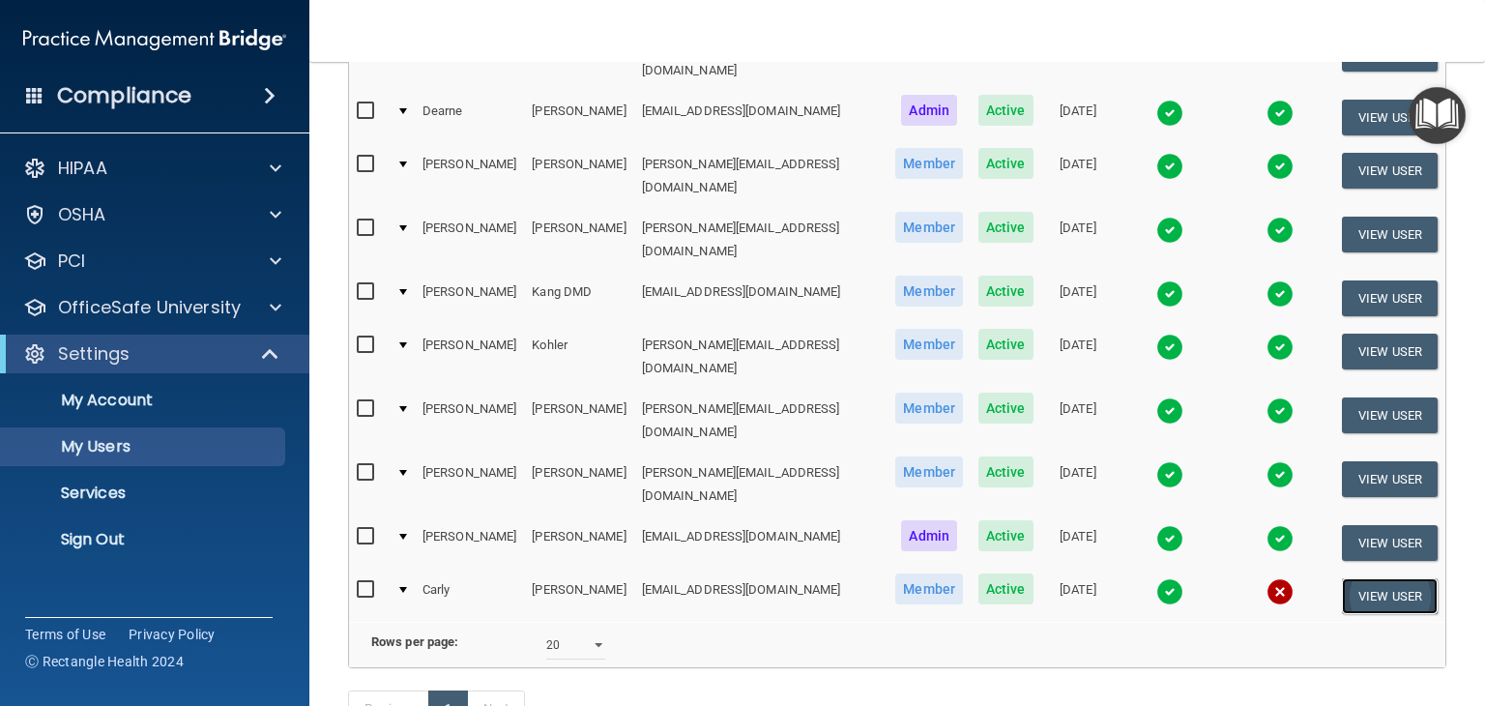
click at [1382, 578] on button "View User" at bounding box center [1390, 596] width 96 height 36
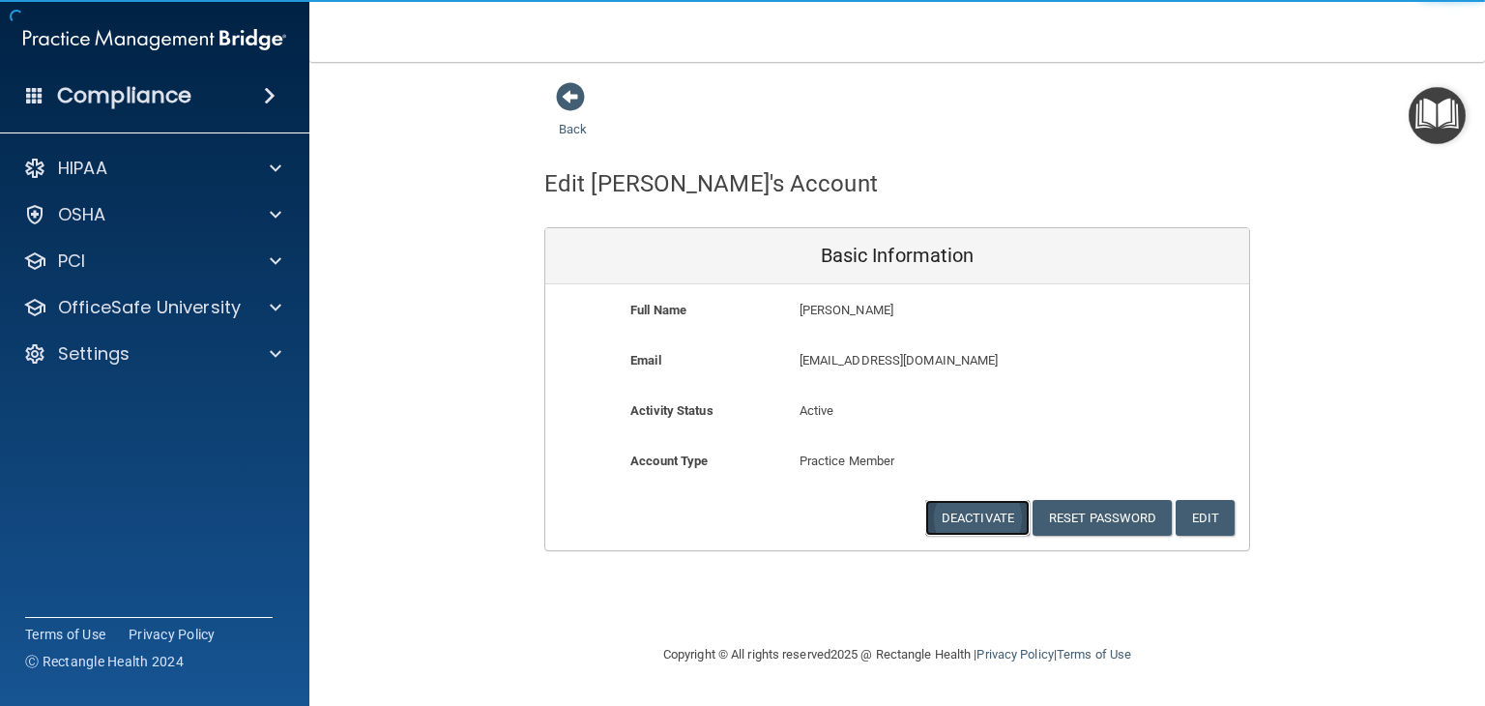
click at [964, 519] on button "Deactivate" at bounding box center [977, 518] width 104 height 36
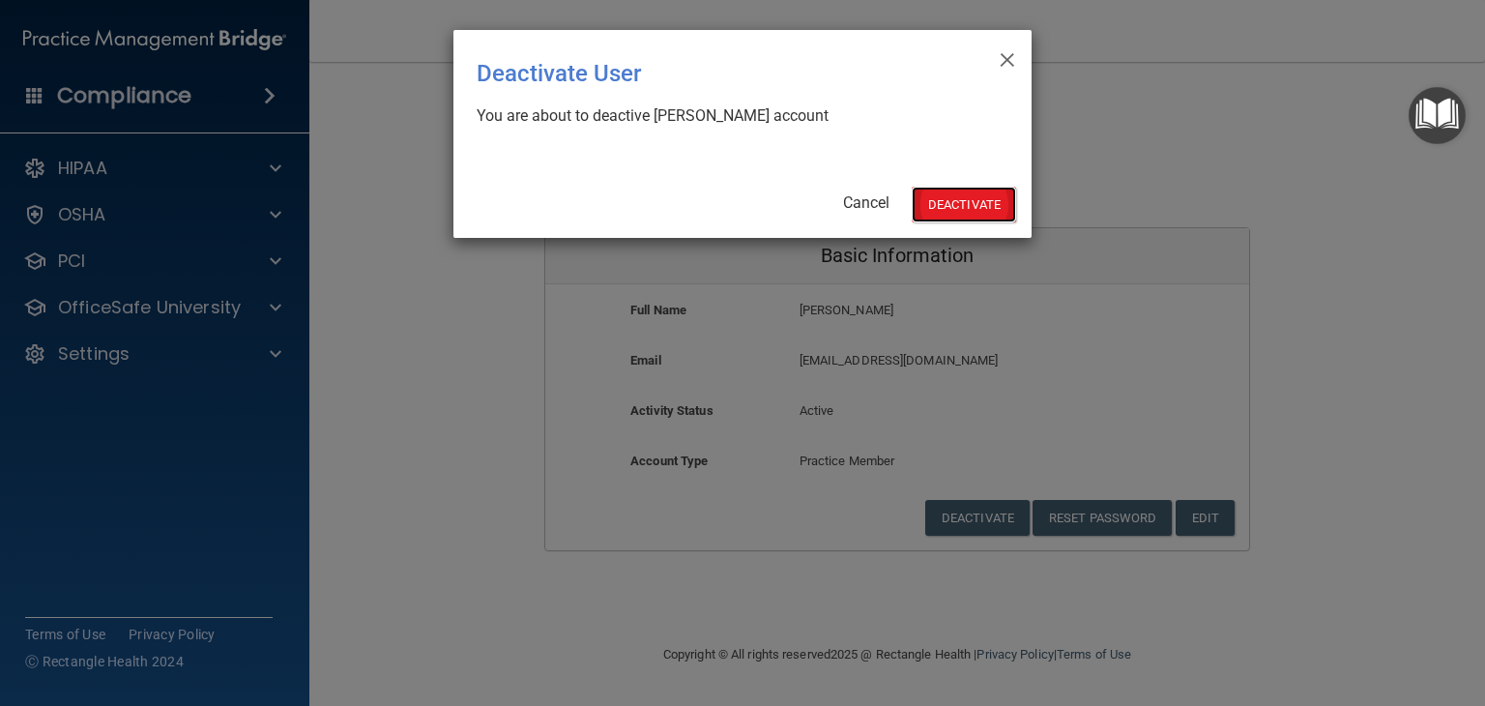
click at [973, 205] on button "Deactivate" at bounding box center [964, 205] width 104 height 36
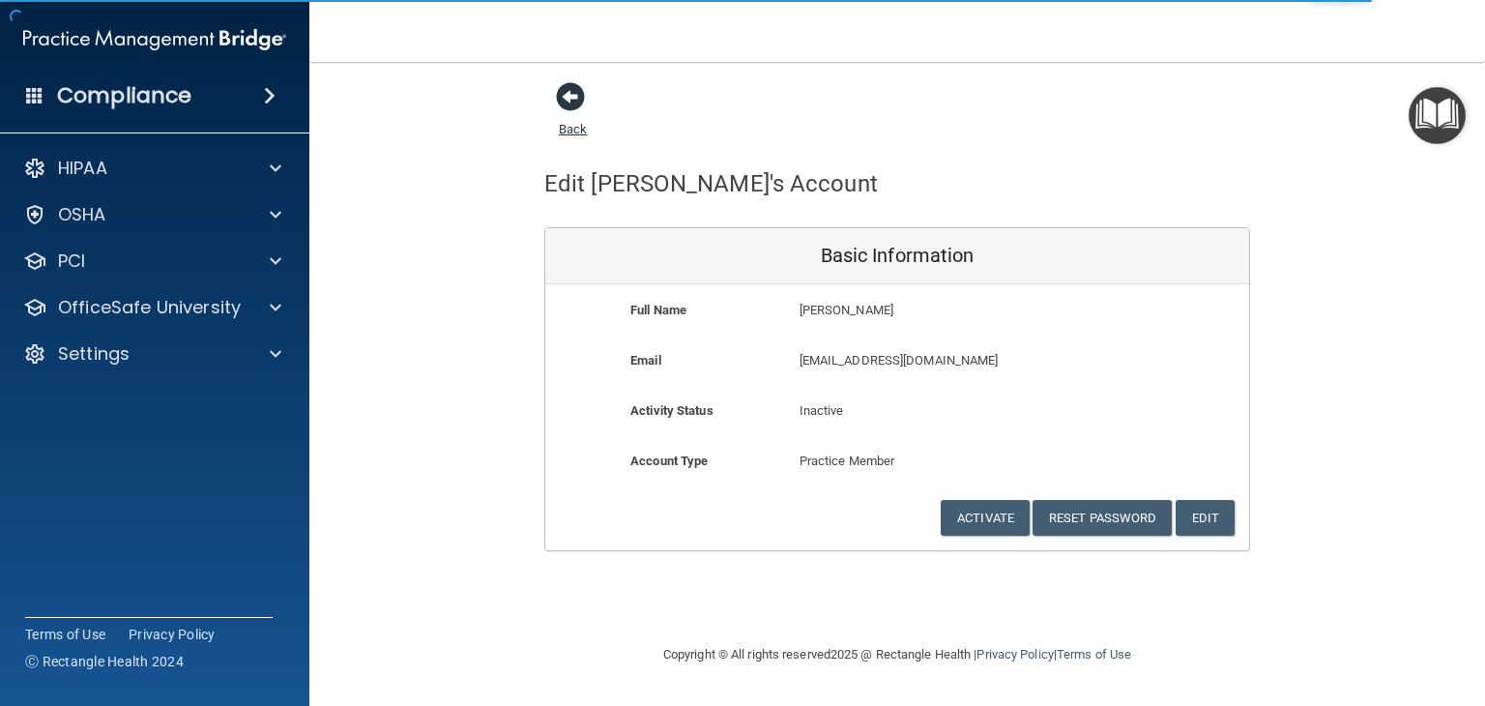
click at [581, 126] on link "Back" at bounding box center [573, 118] width 28 height 38
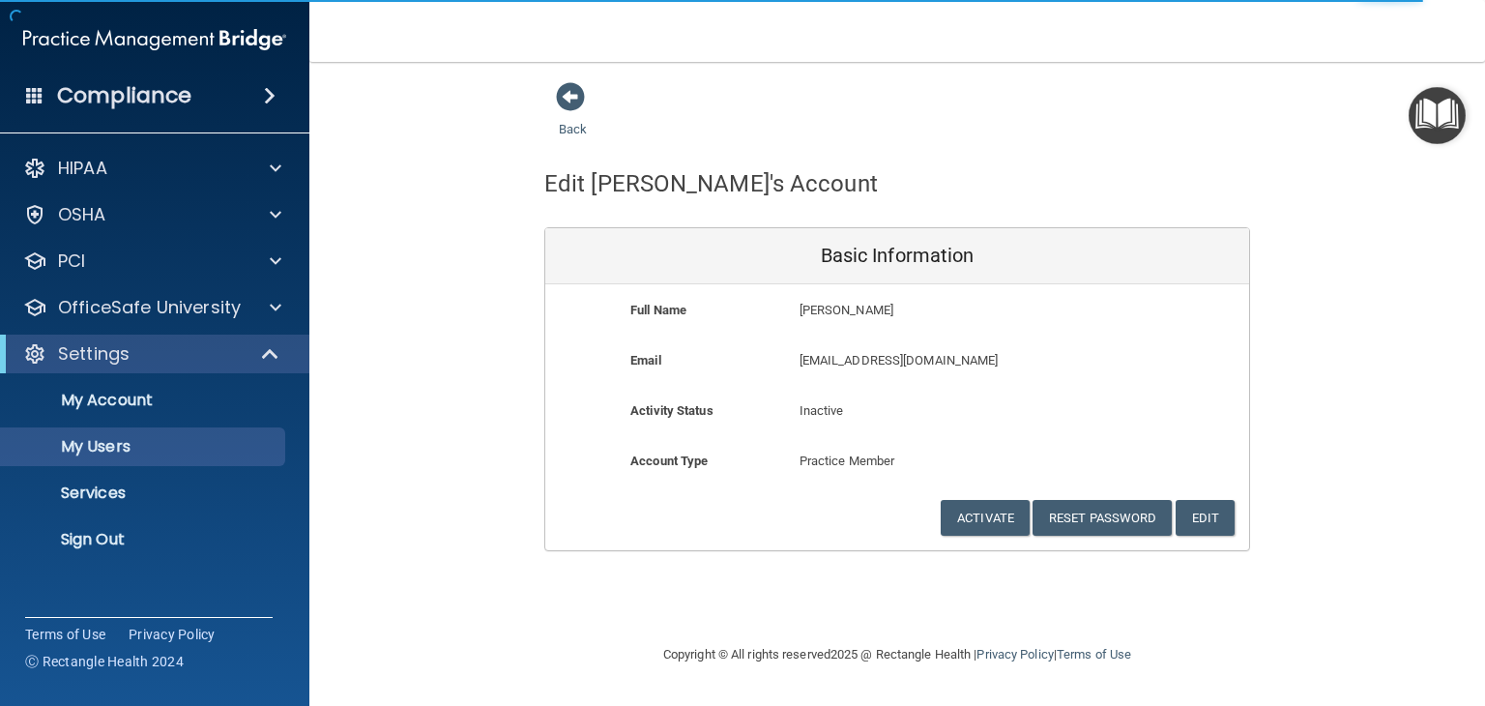
select select "20"
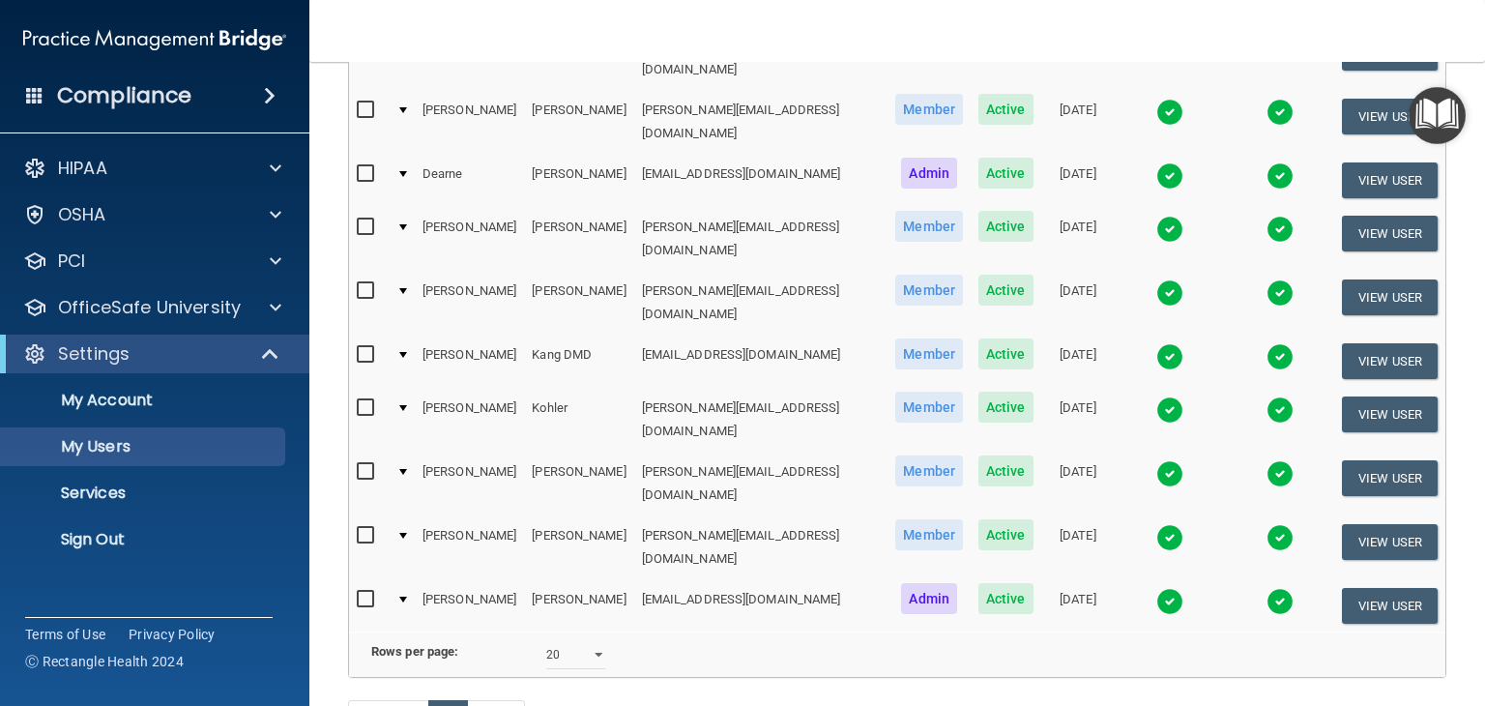
scroll to position [367, 0]
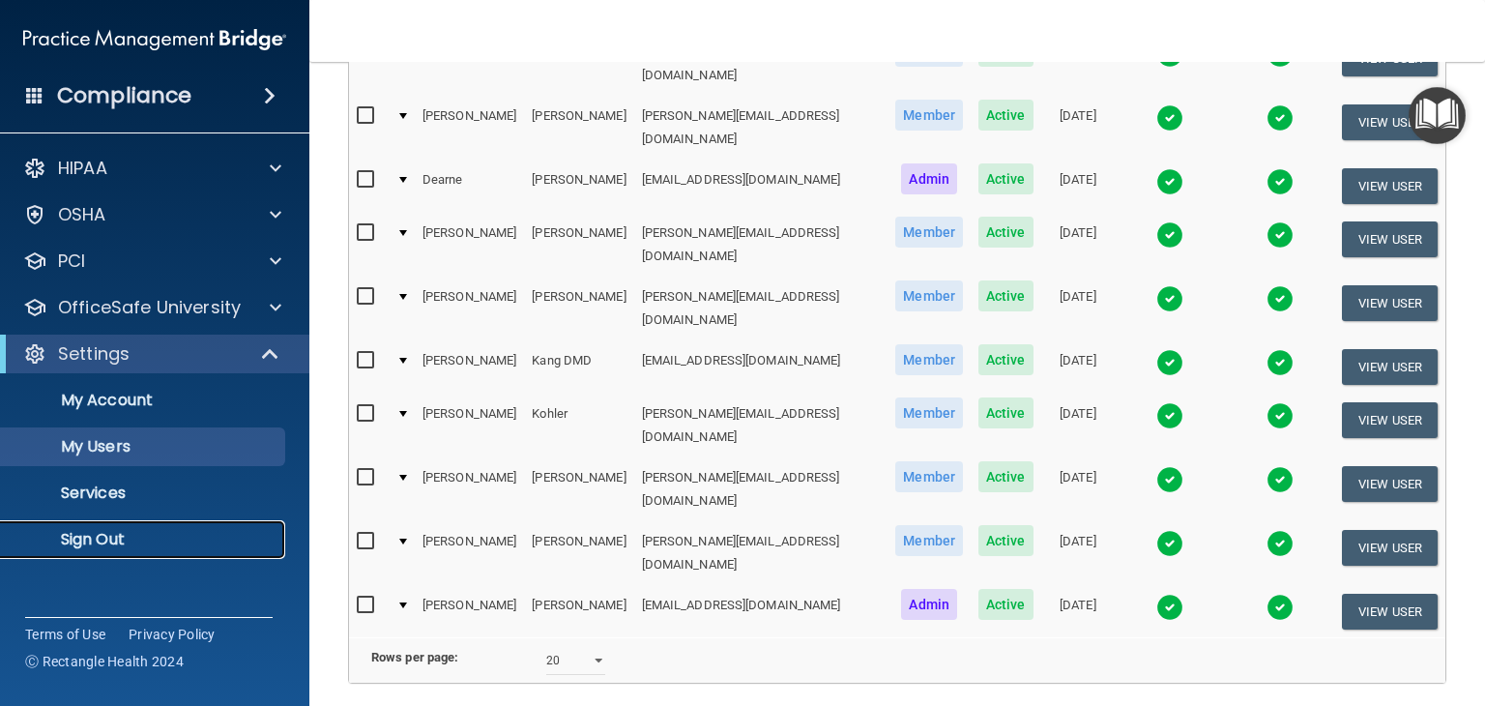
click at [113, 533] on p "Sign Out" at bounding box center [145, 539] width 264 height 19
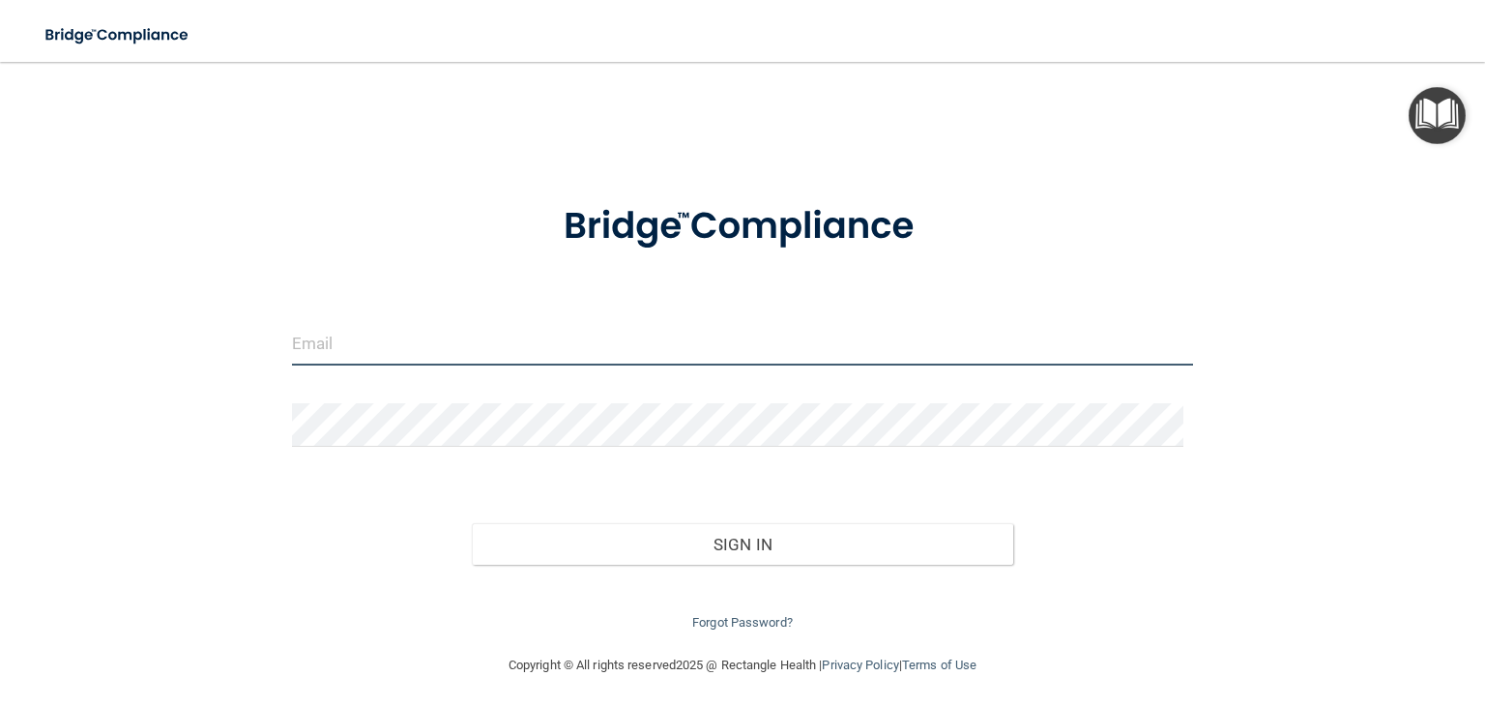
type input "[EMAIL_ADDRESS][DOMAIN_NAME]"
